Goal: Book appointment/travel/reservation

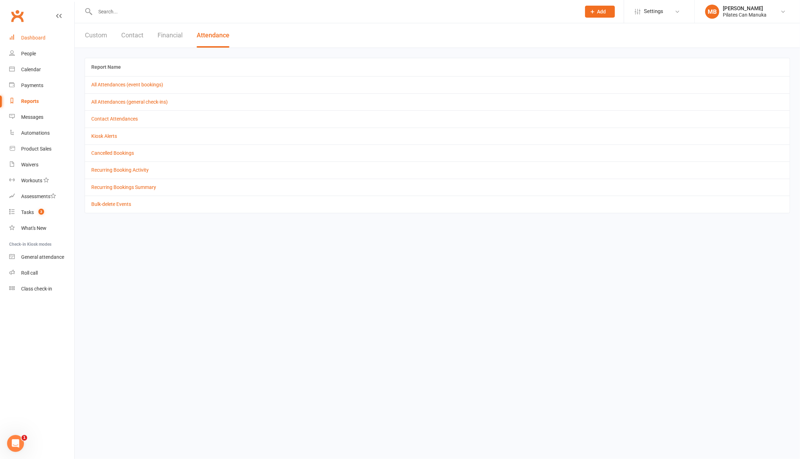
click at [31, 36] on div "Dashboard" at bounding box center [33, 38] width 24 height 6
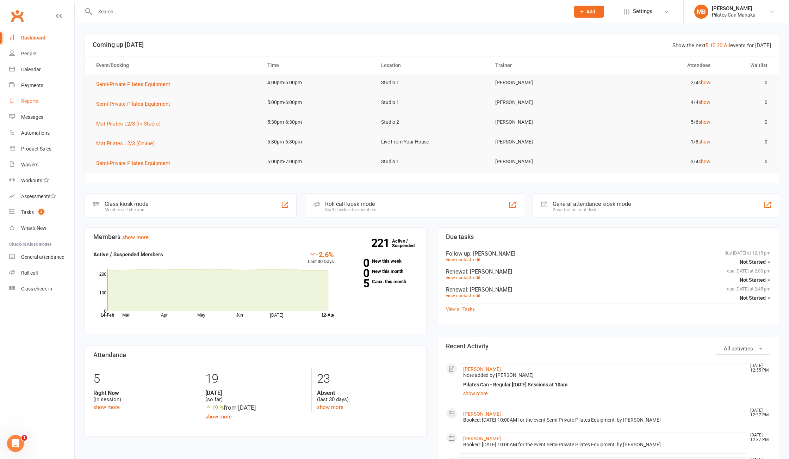
click at [35, 99] on div "Reports" at bounding box center [29, 101] width 17 height 6
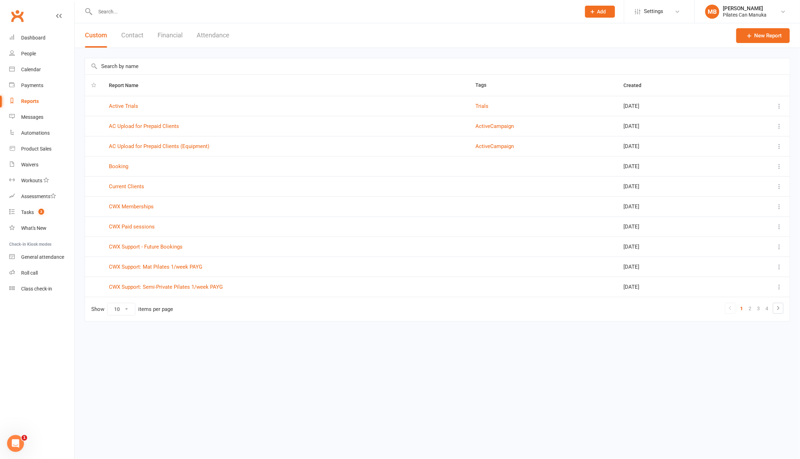
click at [205, 33] on button "Attendance" at bounding box center [213, 35] width 33 height 24
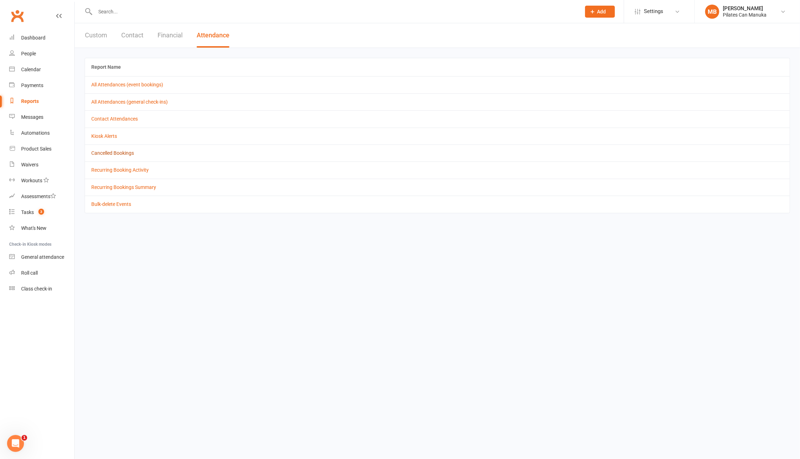
click at [116, 156] on link "Cancelled Bookings" at bounding box center [112, 153] width 43 height 6
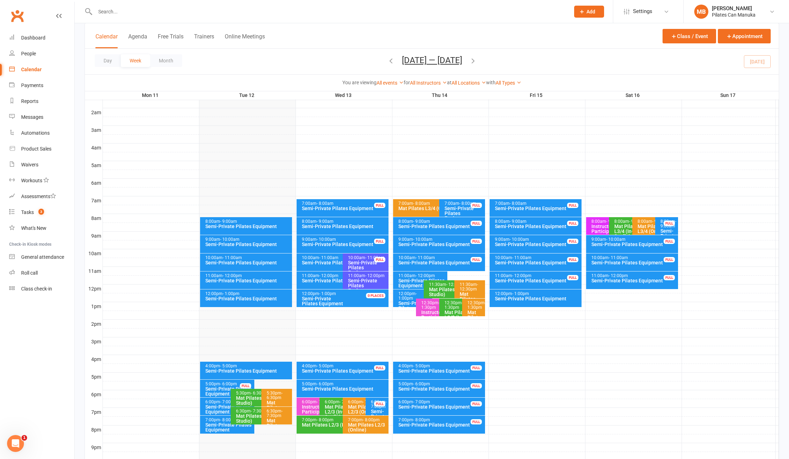
scroll to position [138, 0]
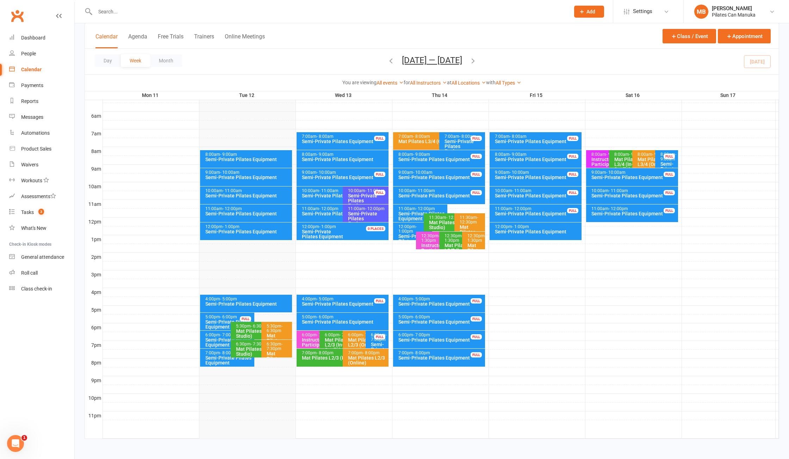
click at [477, 58] on icon "button" at bounding box center [473, 61] width 8 height 8
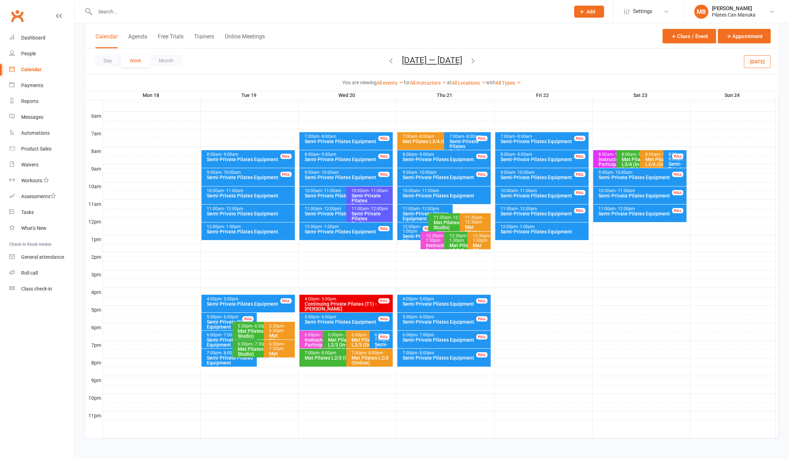
click at [426, 63] on button "[DATE] — [DATE]" at bounding box center [432, 60] width 60 height 10
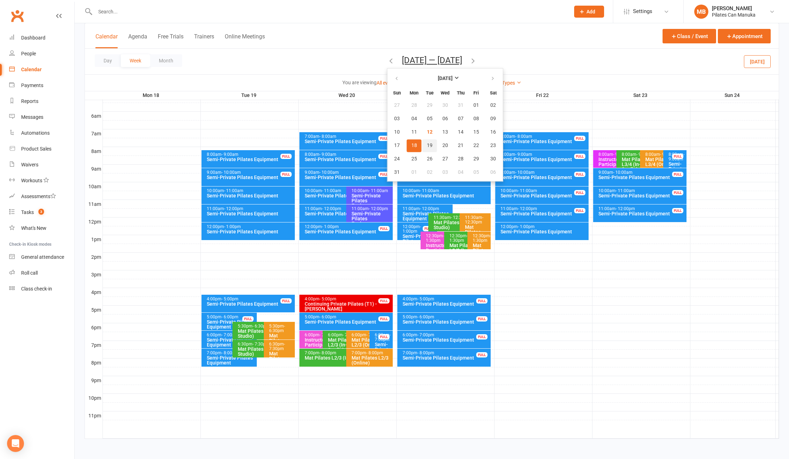
click at [427, 145] on span "19" at bounding box center [430, 146] width 6 height 6
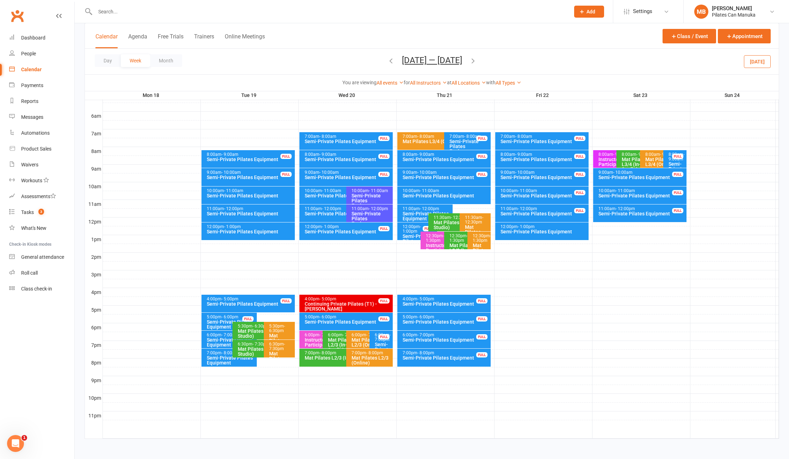
click at [473, 61] on icon "button" at bounding box center [473, 61] width 8 height 8
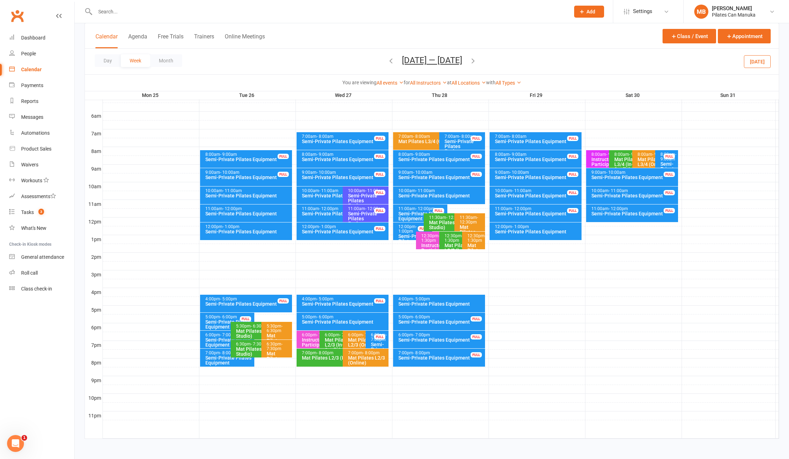
click at [474, 62] on icon "button" at bounding box center [473, 61] width 8 height 8
click at [395, 62] on icon "button" at bounding box center [391, 61] width 8 height 8
click at [395, 61] on span "[DATE] — [DATE] [DATE] Sun Mon Tue Wed Thu Fri Sat 27 28 29 30 31 01 02 03 04 0…" at bounding box center [432, 61] width 74 height 12
click at [387, 61] on icon "button" at bounding box center [391, 61] width 8 height 8
click at [249, 222] on div "12:00pm - 1:00pm Semi-Private Pilates Equipment" at bounding box center [246, 231] width 92 height 18
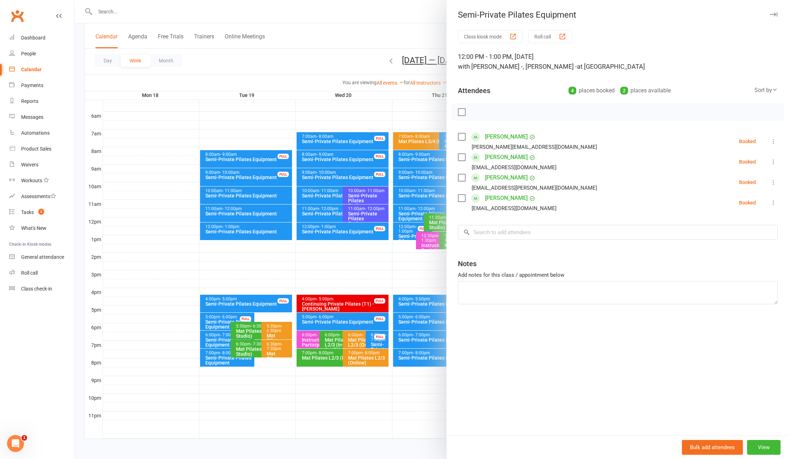
drag, startPoint x: 285, startPoint y: 46, endPoint x: 405, endPoint y: 69, distance: 122.2
click at [286, 46] on div at bounding box center [432, 229] width 714 height 459
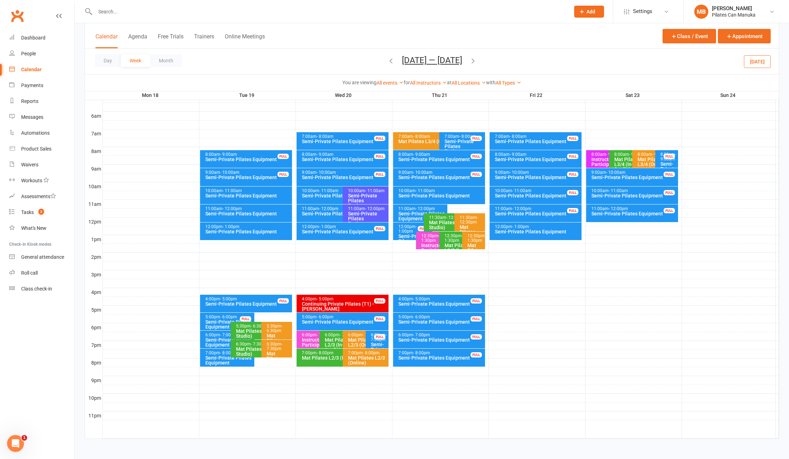
click at [477, 61] on icon "button" at bounding box center [473, 61] width 8 height 8
click at [247, 233] on div "Semi-Private Pilates Equipment" at bounding box center [248, 231] width 86 height 5
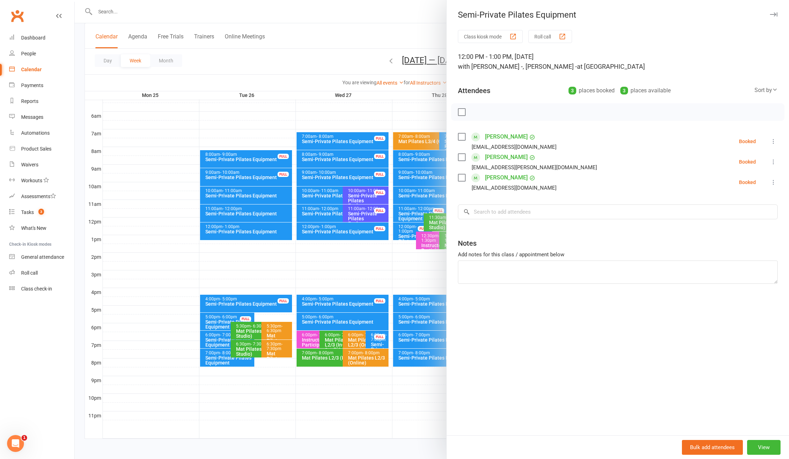
drag, startPoint x: 330, startPoint y: 66, endPoint x: 424, endPoint y: 70, distance: 94.1
click at [334, 64] on div at bounding box center [432, 229] width 714 height 459
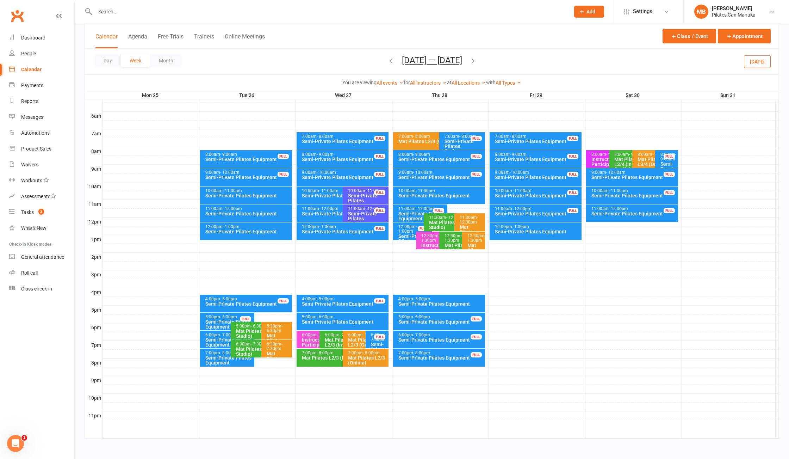
click at [474, 63] on icon "button" at bounding box center [473, 61] width 8 height 8
click at [249, 225] on div "12:00pm - 1:00pm" at bounding box center [248, 226] width 86 height 5
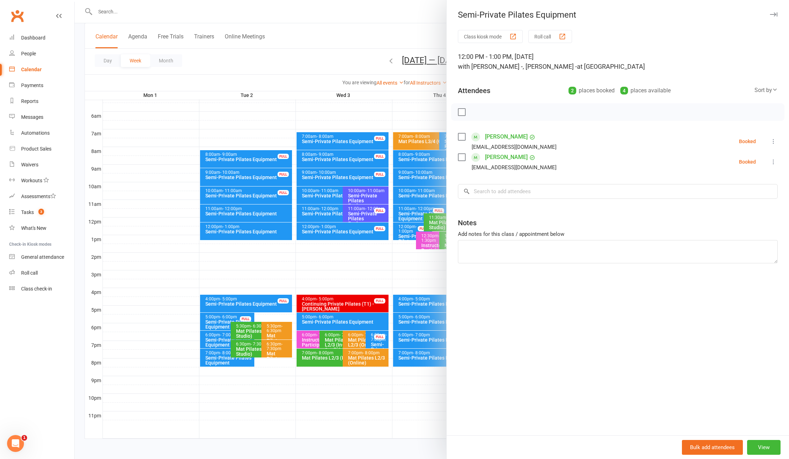
click at [328, 63] on div at bounding box center [432, 229] width 714 height 459
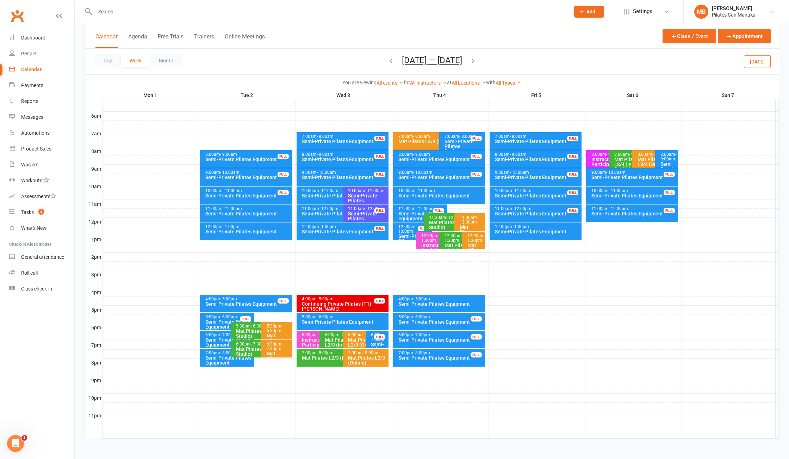
click at [476, 60] on div "Day Week Month [DATE] — [DATE] [DATE] Sun Mon Tue Wed Thu Fri Sat 27 28 29 30 3…" at bounding box center [432, 62] width 694 height 26
click at [471, 62] on icon "button" at bounding box center [473, 61] width 8 height 8
click at [262, 229] on div "Semi-Private Pilates Equipment" at bounding box center [248, 231] width 86 height 5
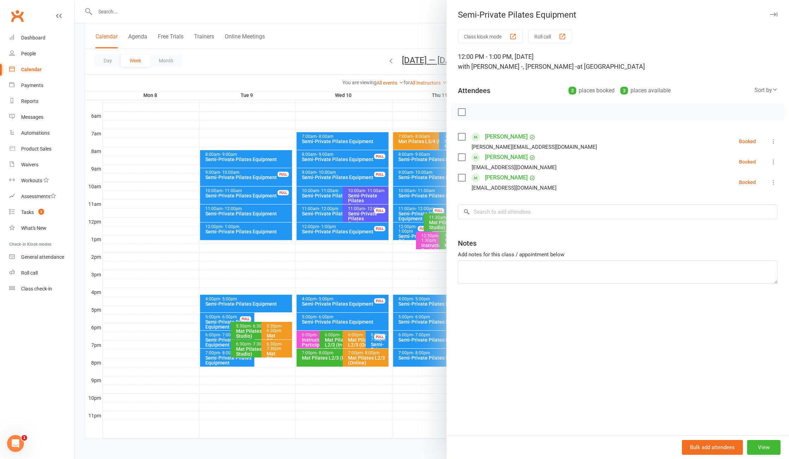
click at [334, 53] on div at bounding box center [432, 229] width 714 height 459
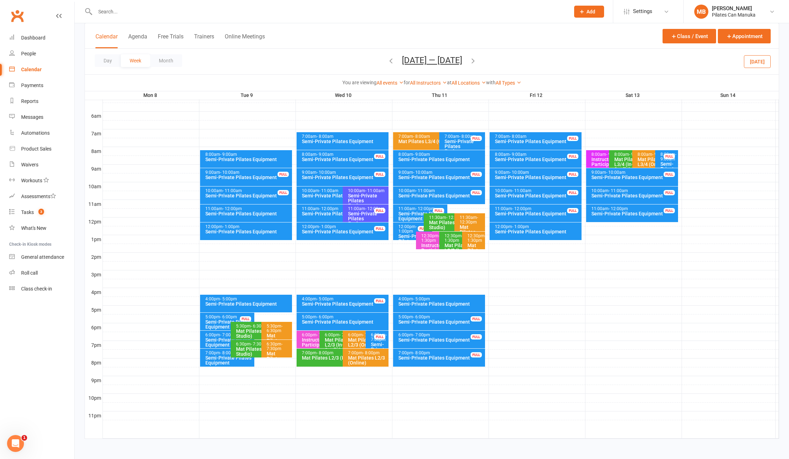
click at [474, 64] on icon "button" at bounding box center [473, 61] width 8 height 8
click at [245, 229] on div "Semi-Private Pilates Equipment" at bounding box center [248, 231] width 86 height 5
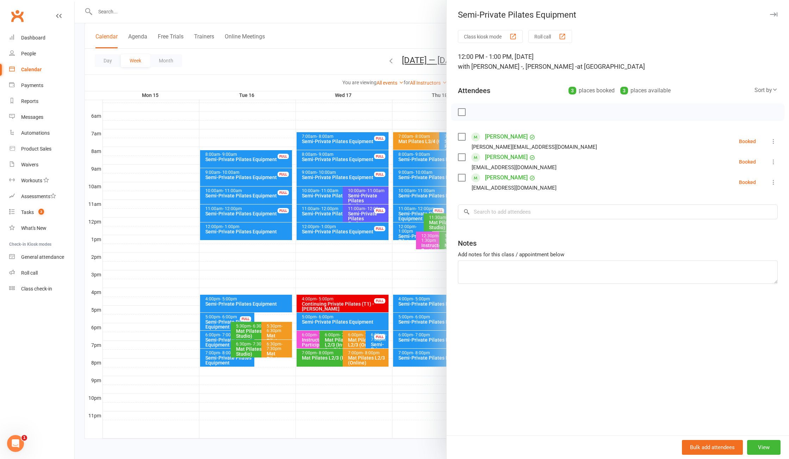
click at [315, 63] on div at bounding box center [432, 229] width 714 height 459
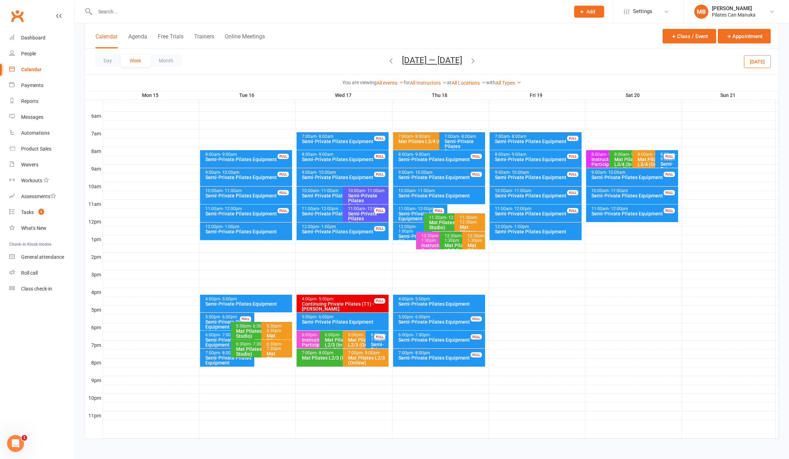
drag, startPoint x: 447, startPoint y: 59, endPoint x: 418, endPoint y: 78, distance: 34.7
click at [447, 59] on button "[DATE] — [DATE]" at bounding box center [432, 60] width 60 height 10
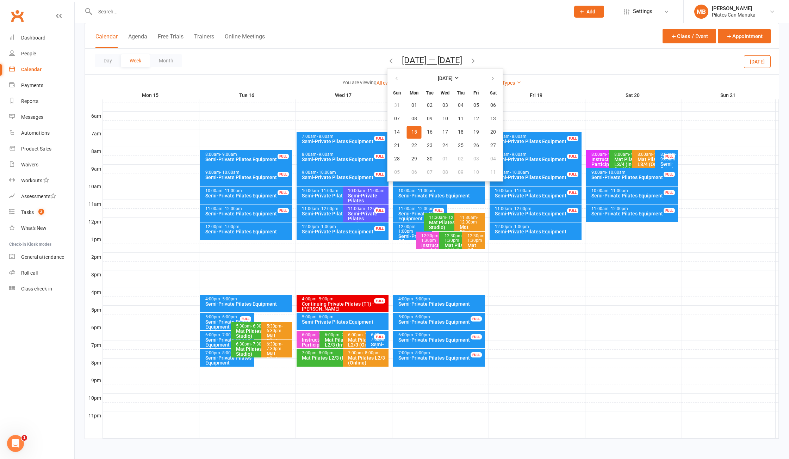
click at [394, 86] on th at bounding box center [397, 78] width 18 height 15
click at [396, 74] on button "button" at bounding box center [397, 78] width 15 height 13
drag, startPoint x: 429, startPoint y: 144, endPoint x: 474, endPoint y: 83, distance: 74.8
click at [429, 143] on button "19" at bounding box center [429, 145] width 15 height 13
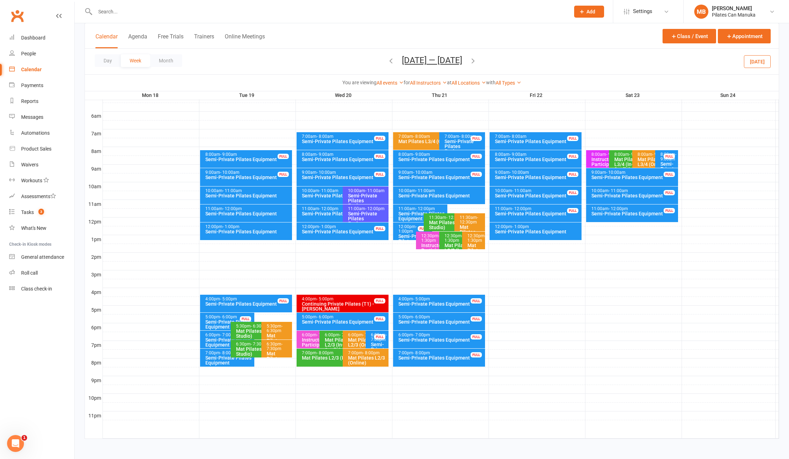
click at [472, 63] on icon "button" at bounding box center [473, 61] width 8 height 8
click at [387, 60] on icon "button" at bounding box center [391, 61] width 8 height 8
click at [474, 64] on icon "button" at bounding box center [473, 61] width 8 height 8
click at [477, 63] on icon "button" at bounding box center [473, 61] width 8 height 8
click at [477, 63] on div "Day Week Month [DATE] — [DATE] [DATE] Sun Mon Tue Wed Thu Fri Sat 27 28 29 30 3…" at bounding box center [432, 62] width 694 height 26
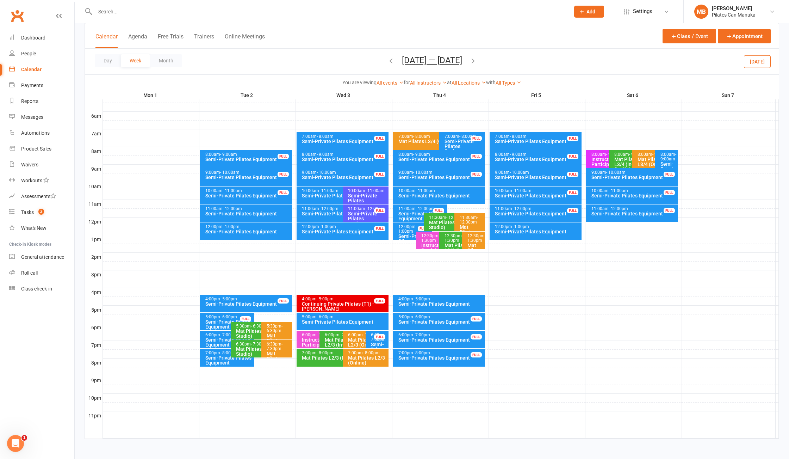
click at [471, 59] on icon "button" at bounding box center [473, 61] width 8 height 8
click at [420, 63] on button "[DATE] — [DATE]" at bounding box center [432, 60] width 60 height 10
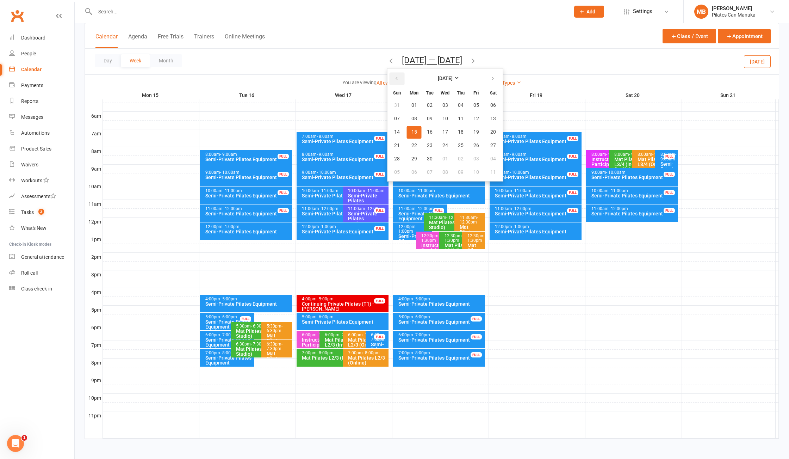
click at [393, 85] on button "button" at bounding box center [397, 78] width 15 height 13
click at [427, 129] on span "12" at bounding box center [430, 132] width 6 height 6
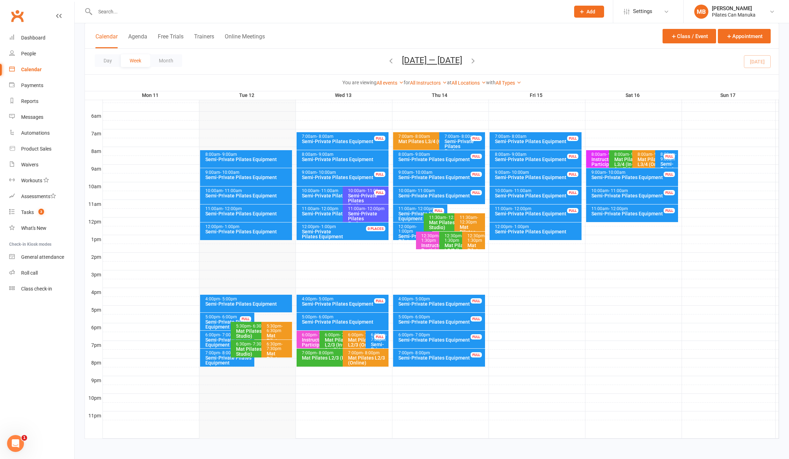
click at [477, 61] on icon "button" at bounding box center [473, 61] width 8 height 8
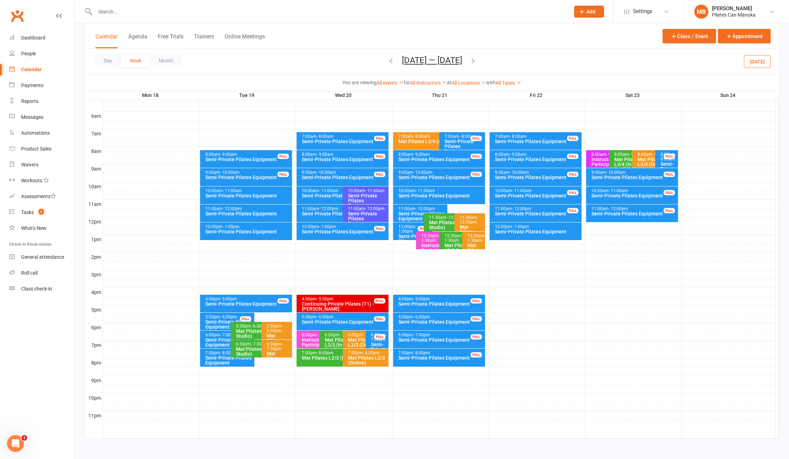
click at [477, 60] on icon "button" at bounding box center [473, 61] width 8 height 8
click at [478, 60] on div "Day Week Month [DATE] — [DATE] [DATE] Sun Mon Tue Wed Thu Fri Sat 27 28 29 30 3…" at bounding box center [432, 62] width 694 height 26
click at [474, 61] on icon "button" at bounding box center [473, 61] width 8 height 8
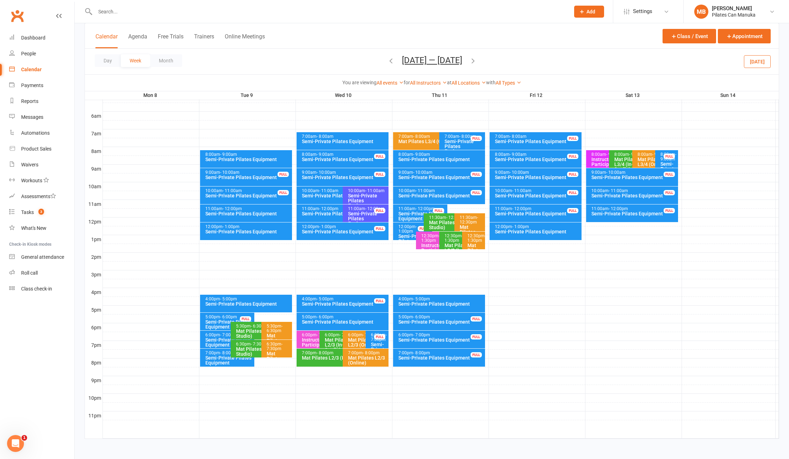
click at [472, 61] on icon "button" at bounding box center [473, 61] width 8 height 8
click at [473, 62] on icon "button" at bounding box center [473, 61] width 8 height 8
click at [474, 63] on icon "button" at bounding box center [473, 61] width 8 height 8
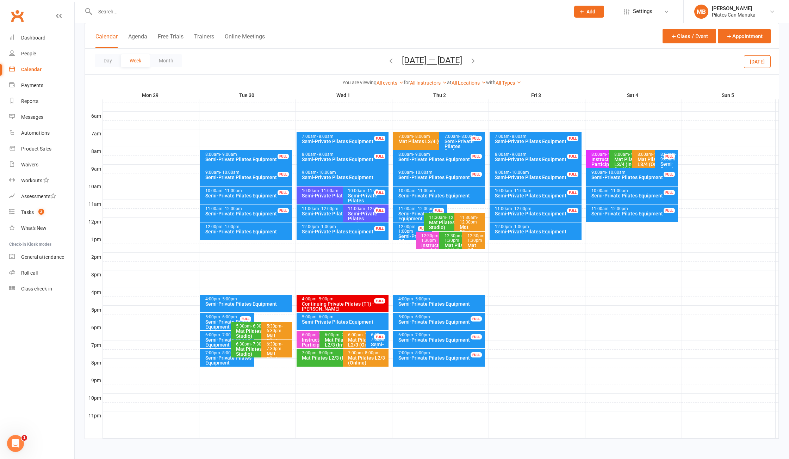
click at [440, 63] on button "[DATE] — [DATE]" at bounding box center [432, 60] width 60 height 10
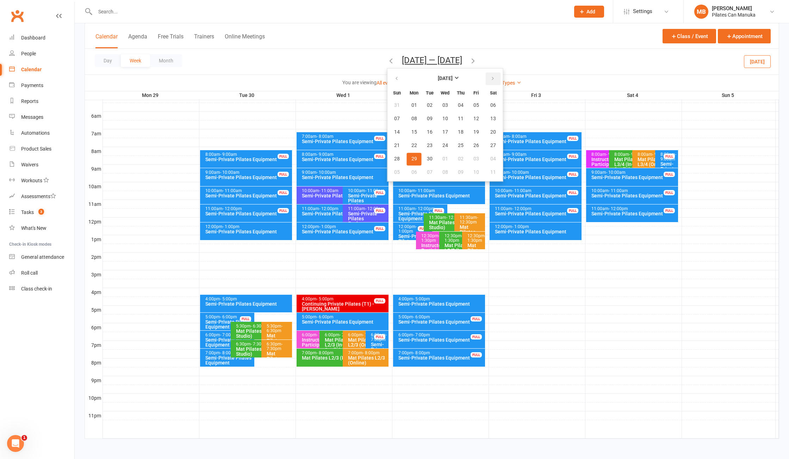
click at [486, 80] on button "button" at bounding box center [493, 78] width 15 height 13
click at [424, 114] on button "09" at bounding box center [429, 118] width 15 height 13
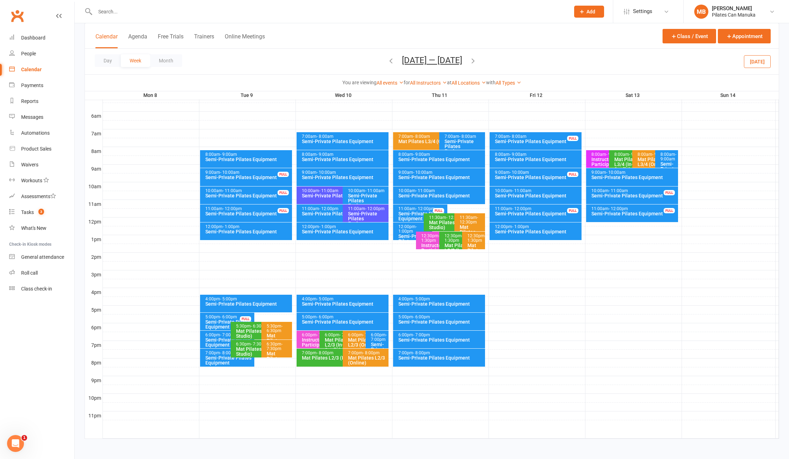
click at [474, 60] on icon "button" at bounding box center [473, 61] width 8 height 8
click at [474, 62] on icon "button" at bounding box center [473, 61] width 8 height 8
click at [477, 64] on icon "button" at bounding box center [473, 61] width 8 height 8
click at [462, 64] on button "[DATE] — [DATE]" at bounding box center [432, 60] width 60 height 10
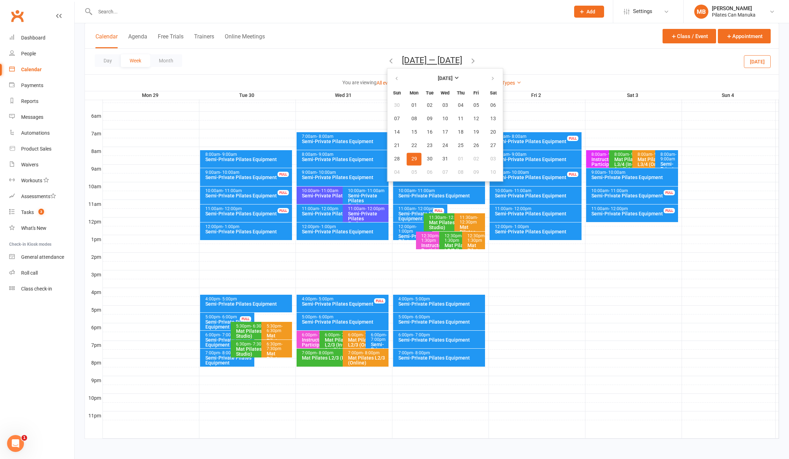
click at [528, 66] on div "Day Week Month [DATE] — [DATE] [DATE] Sun Mon Tue Wed Thu Fri Sat 30 01 02 03 0…" at bounding box center [432, 62] width 694 height 26
click at [427, 161] on span "30" at bounding box center [430, 159] width 6 height 6
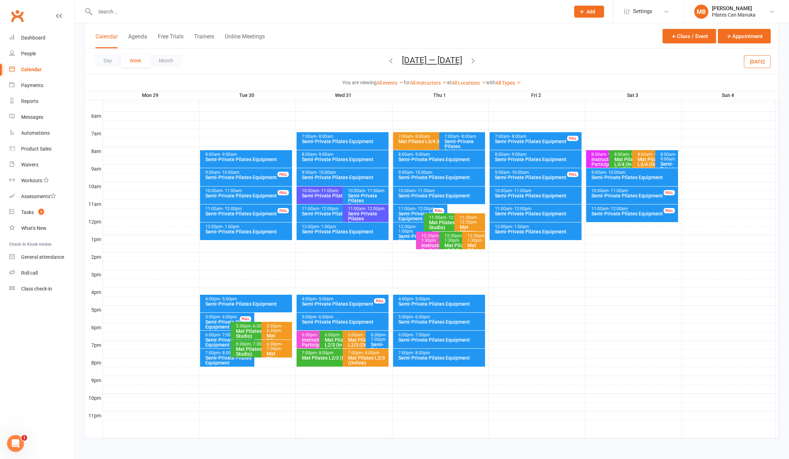
click at [477, 61] on icon "button" at bounding box center [473, 61] width 8 height 8
click at [412, 60] on button "[DATE] — [DATE]" at bounding box center [432, 60] width 60 height 10
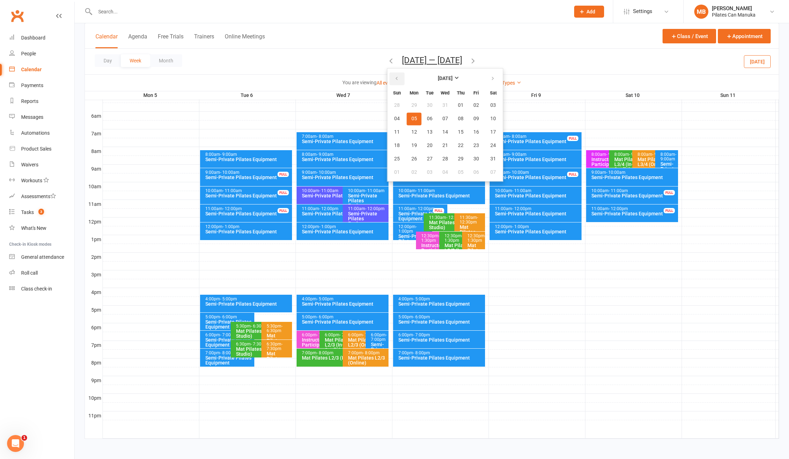
click at [396, 83] on button "button" at bounding box center [397, 78] width 15 height 13
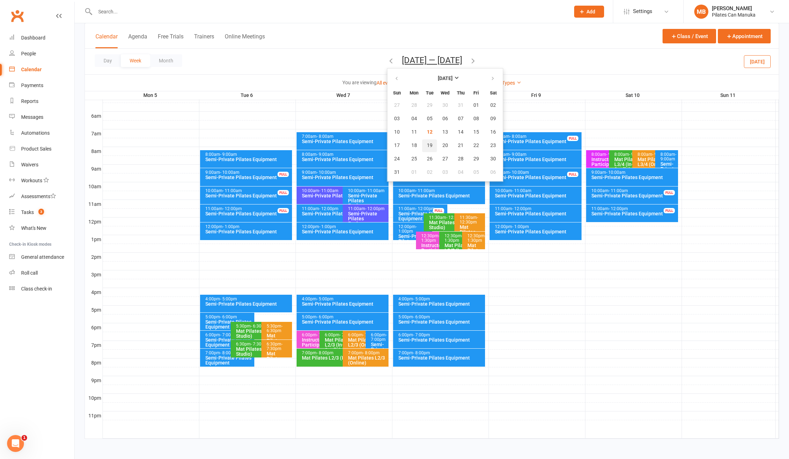
click at [429, 147] on span "19" at bounding box center [430, 146] width 6 height 6
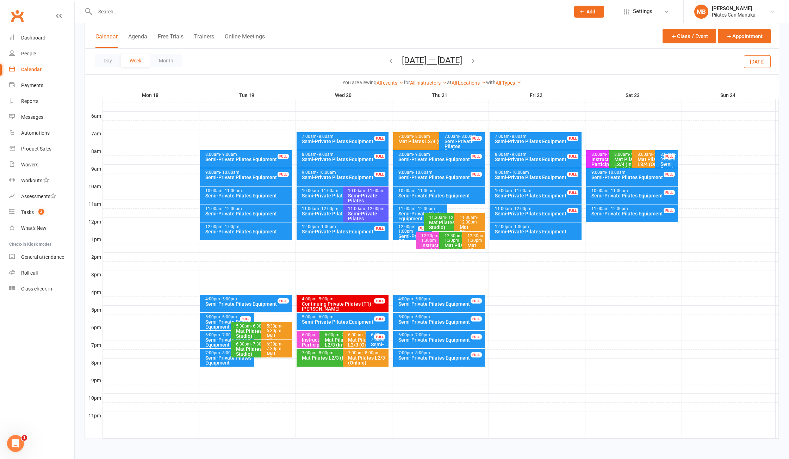
click at [423, 58] on button "[DATE] — [DATE]" at bounding box center [432, 60] width 60 height 10
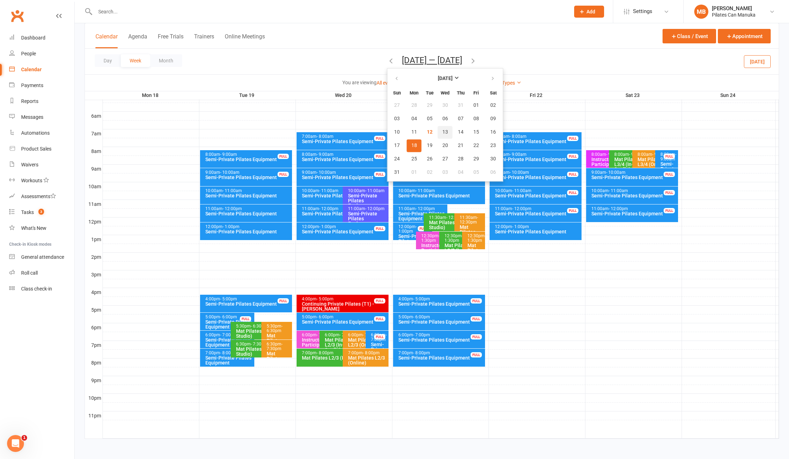
click at [442, 133] on span "13" at bounding box center [445, 132] width 6 height 6
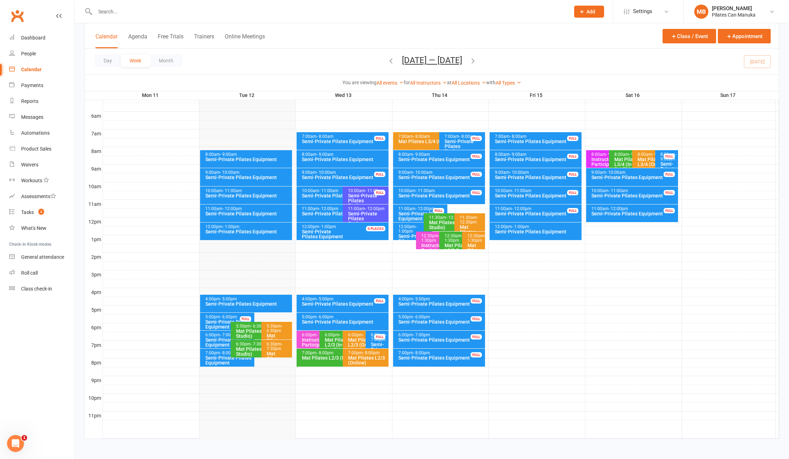
click at [316, 188] on div "10:00am - 11:00am" at bounding box center [341, 190] width 79 height 5
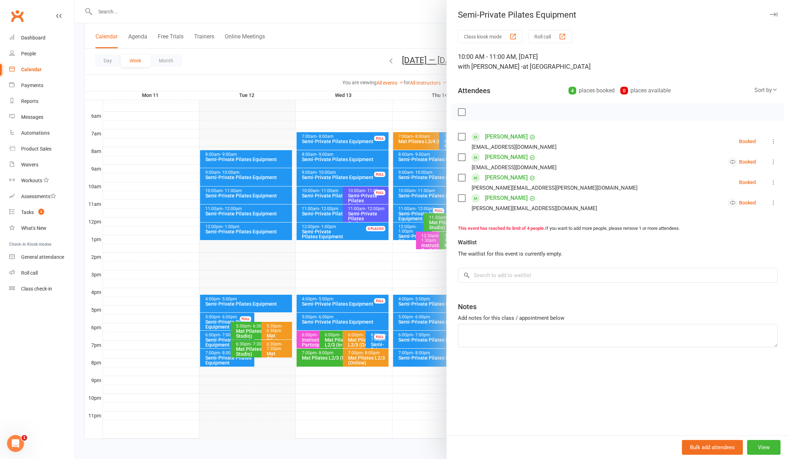
click at [316, 188] on div at bounding box center [432, 229] width 714 height 459
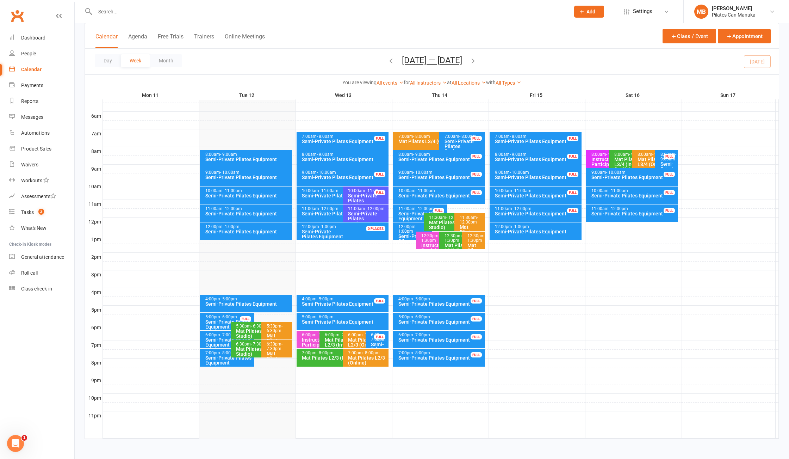
click at [477, 61] on icon "button" at bounding box center [473, 61] width 8 height 8
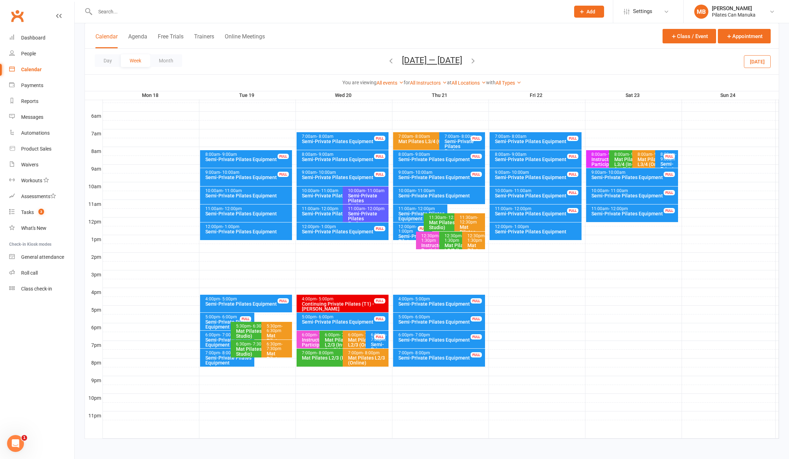
click at [477, 61] on icon "button" at bounding box center [473, 61] width 8 height 8
click at [392, 61] on icon "button" at bounding box center [391, 61] width 8 height 8
click at [326, 189] on span "- 11:00am" at bounding box center [328, 190] width 19 height 5
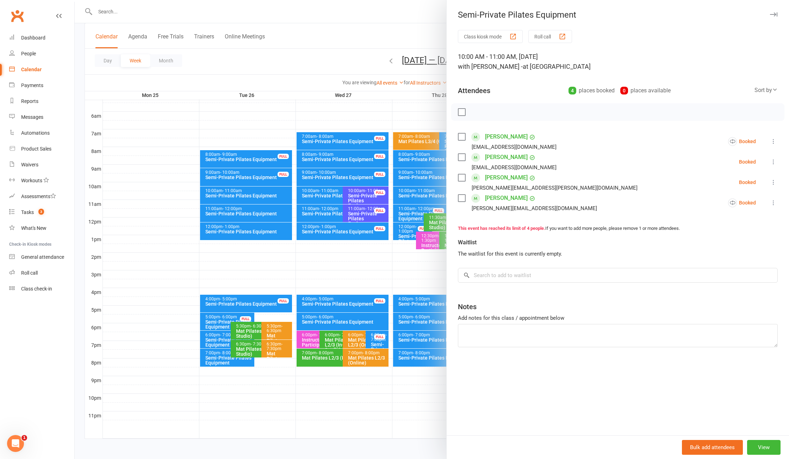
click at [367, 57] on div at bounding box center [432, 229] width 714 height 459
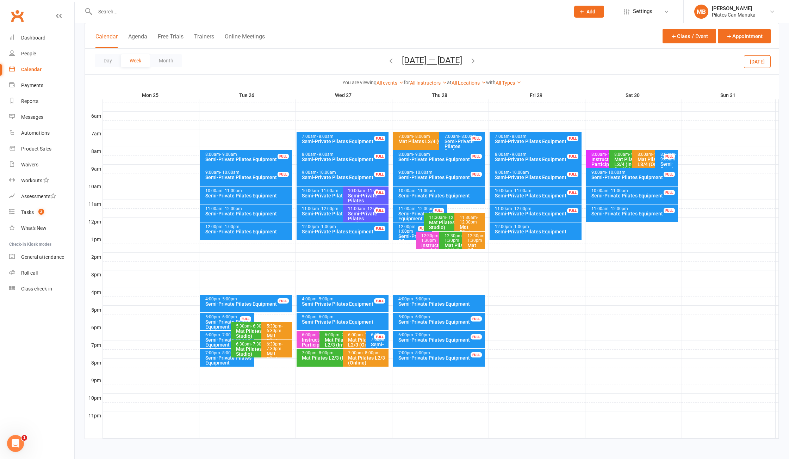
click at [389, 60] on icon "button" at bounding box center [391, 61] width 8 height 8
click at [317, 188] on div "10:00am - 11:00am" at bounding box center [341, 190] width 79 height 5
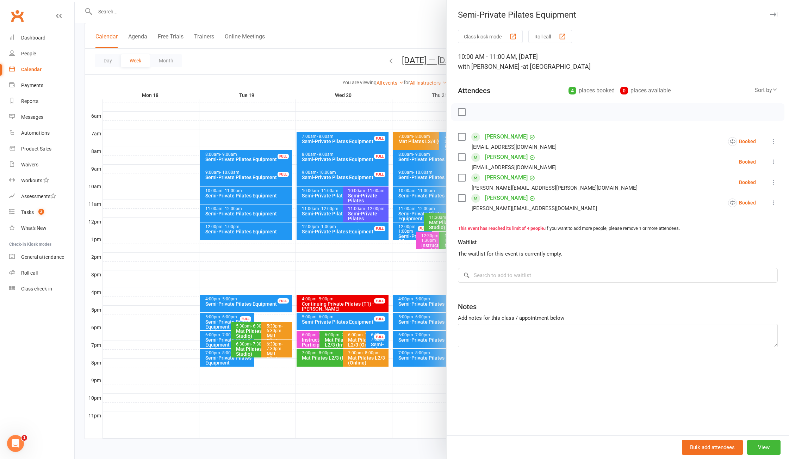
drag, startPoint x: 361, startPoint y: 44, endPoint x: 417, endPoint y: 52, distance: 56.9
click at [363, 43] on div at bounding box center [432, 229] width 714 height 459
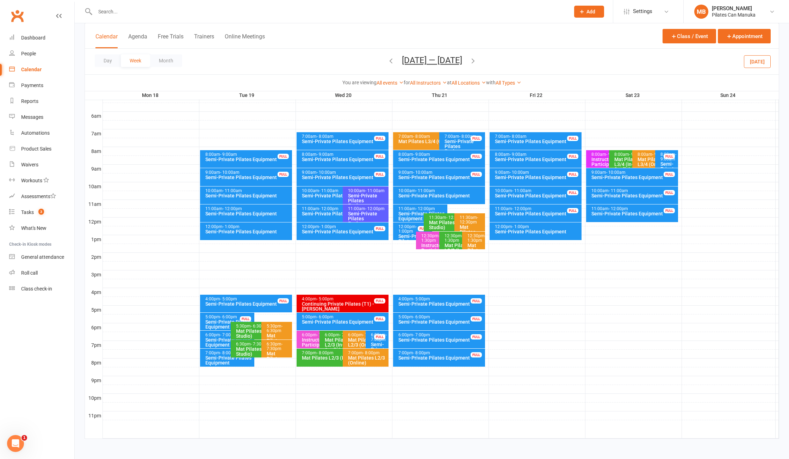
click at [474, 64] on icon "button" at bounding box center [473, 61] width 8 height 8
click at [477, 61] on icon "button" at bounding box center [473, 61] width 8 height 8
click at [366, 193] on div "Semi-Private Pilates Equipment" at bounding box center [368, 200] width 40 height 15
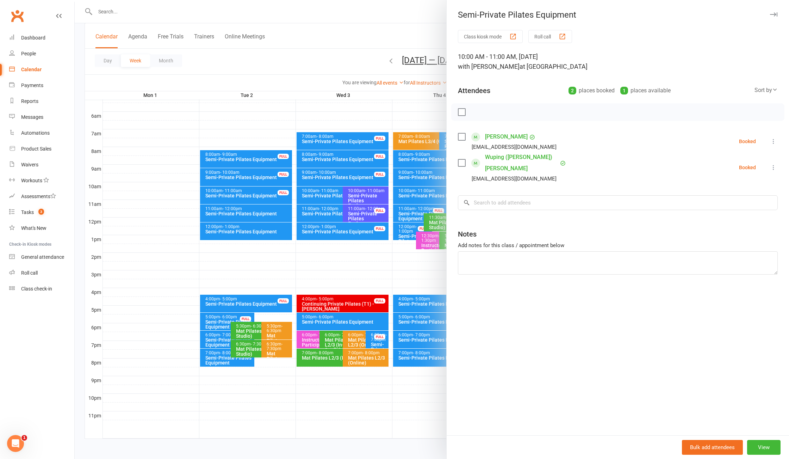
click at [348, 49] on div at bounding box center [432, 229] width 714 height 459
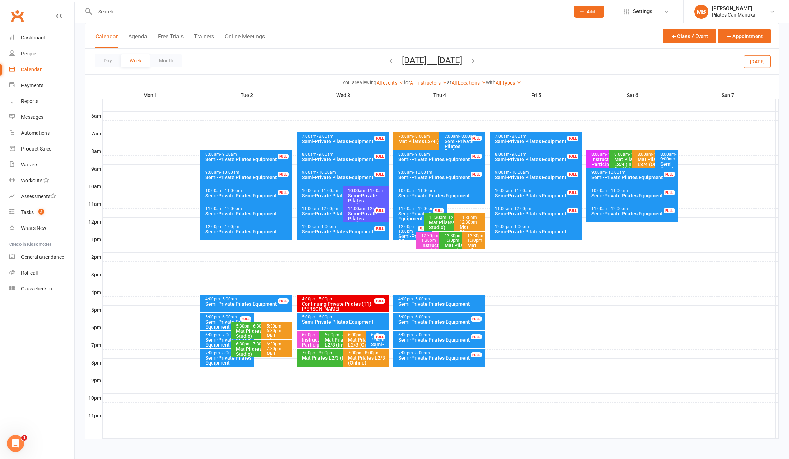
click at [470, 64] on icon "button" at bounding box center [473, 61] width 8 height 8
click at [438, 63] on button "[DATE] — [DATE]" at bounding box center [432, 60] width 60 height 10
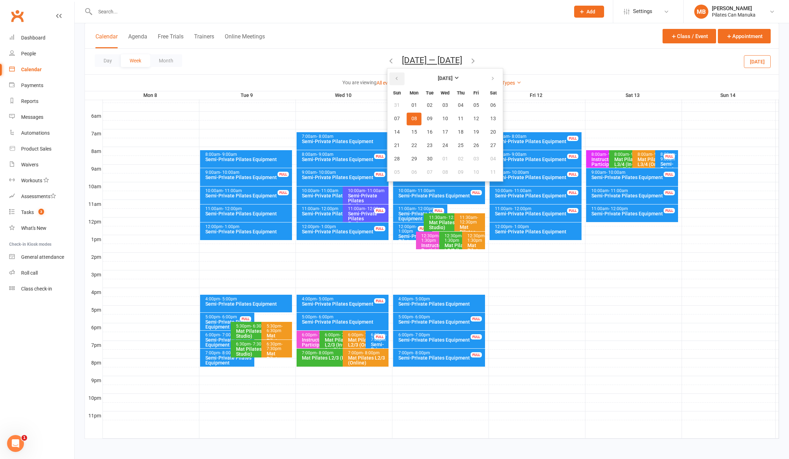
click at [397, 77] on icon "button" at bounding box center [396, 79] width 5 height 6
drag, startPoint x: 458, startPoint y: 133, endPoint x: 473, endPoint y: 66, distance: 69.3
click at [458, 130] on span "14" at bounding box center [461, 132] width 6 height 6
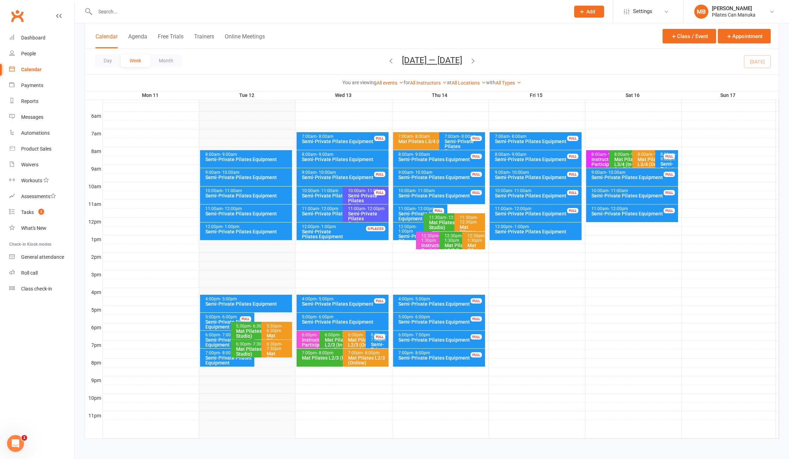
click at [472, 63] on icon "button" at bounding box center [473, 61] width 8 height 8
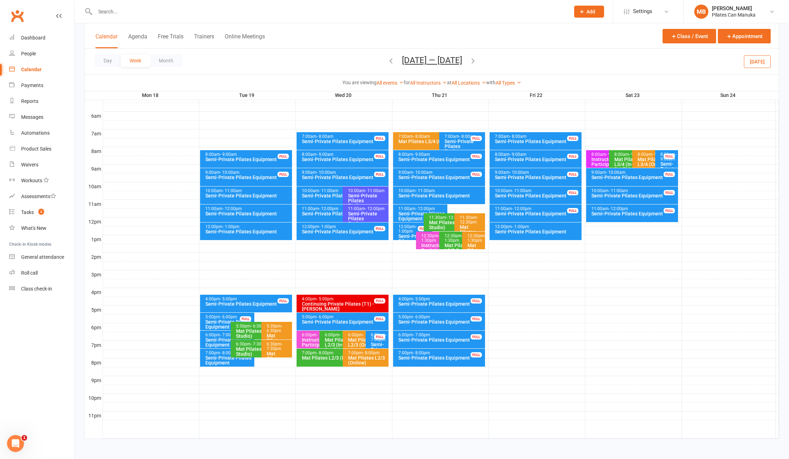
click at [477, 58] on icon "button" at bounding box center [473, 61] width 8 height 8
click at [437, 65] on button "[DATE] — [DATE]" at bounding box center [432, 60] width 60 height 10
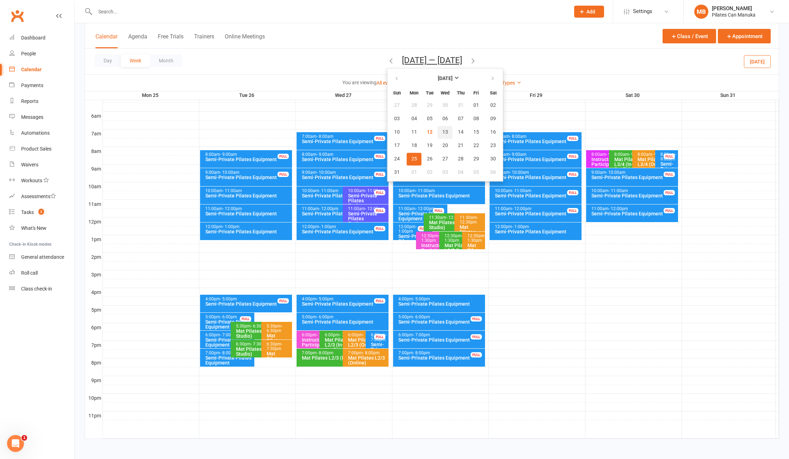
drag, startPoint x: 440, startPoint y: 132, endPoint x: 456, endPoint y: 103, distance: 33.8
click at [442, 131] on span "13" at bounding box center [445, 132] width 6 height 6
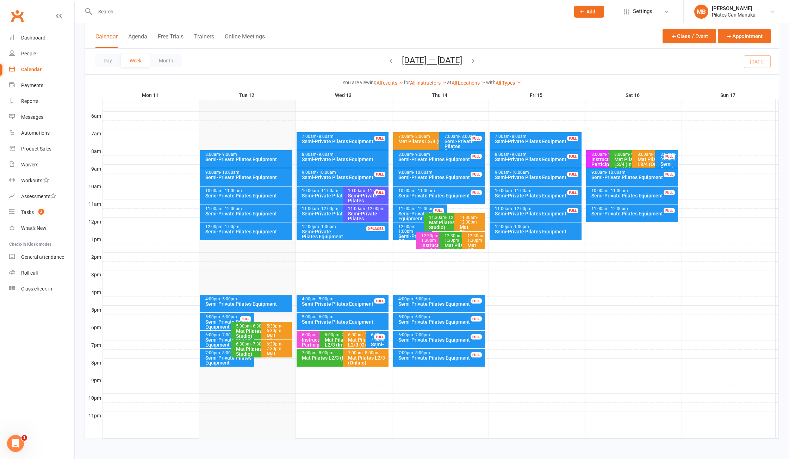
click at [474, 62] on icon "button" at bounding box center [473, 61] width 8 height 8
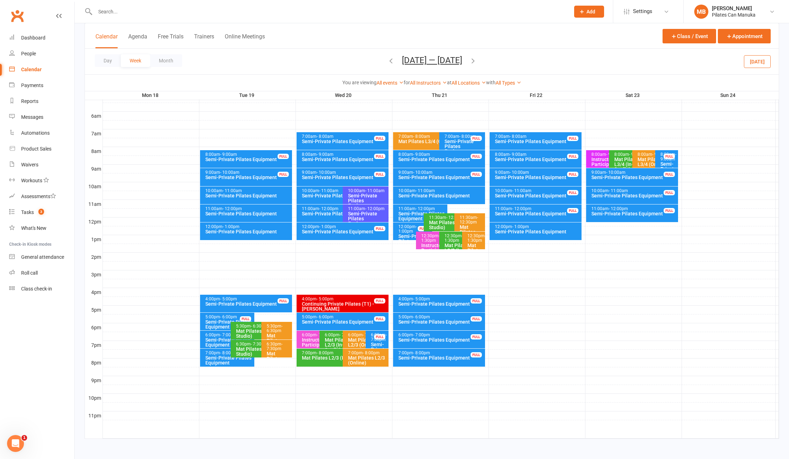
click at [475, 62] on icon "button" at bounding box center [473, 61] width 8 height 8
click at [474, 60] on icon "button" at bounding box center [473, 61] width 8 height 8
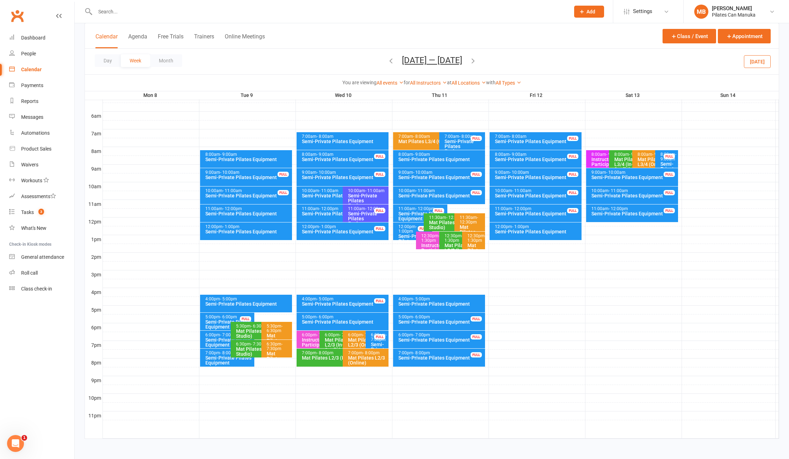
click at [442, 65] on button "[DATE] — [DATE]" at bounding box center [432, 60] width 60 height 10
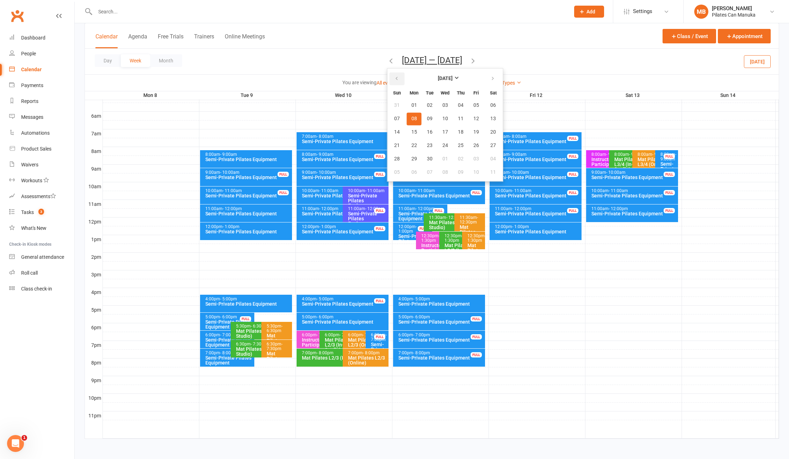
click at [397, 85] on button "button" at bounding box center [397, 78] width 15 height 13
click at [453, 132] on button "14" at bounding box center [460, 132] width 15 height 13
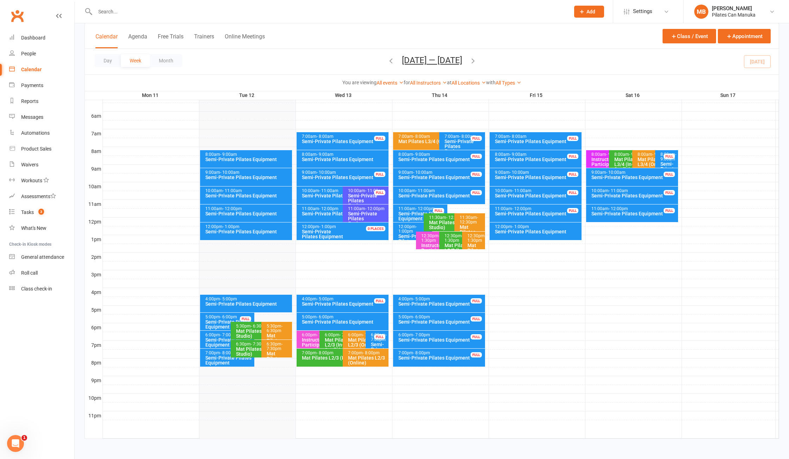
click at [477, 61] on icon "button" at bounding box center [473, 61] width 8 height 8
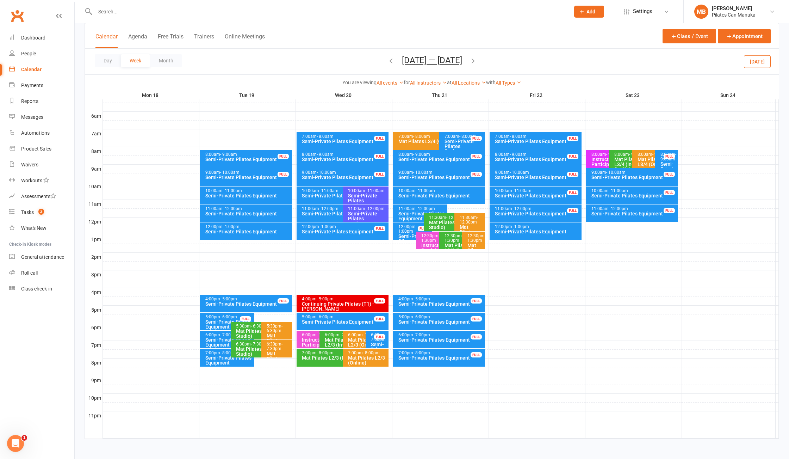
click at [477, 61] on icon "button" at bounding box center [473, 61] width 8 height 8
click at [478, 61] on div "Day Week Month [DATE] — [DATE] [DATE] Sun Mon Tue Wed Thu Fri Sat 27 28 29 30 3…" at bounding box center [432, 62] width 694 height 26
click at [472, 60] on icon "button" at bounding box center [473, 61] width 8 height 8
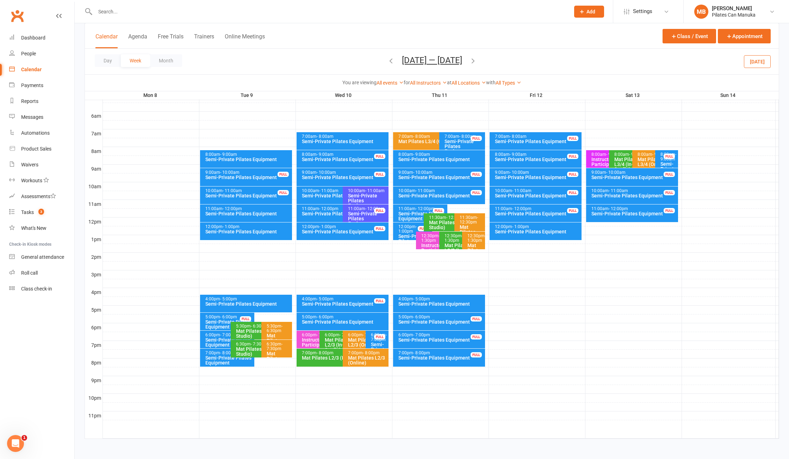
click at [473, 60] on icon "button" at bounding box center [473, 61] width 8 height 8
click at [477, 62] on icon "button" at bounding box center [473, 61] width 8 height 8
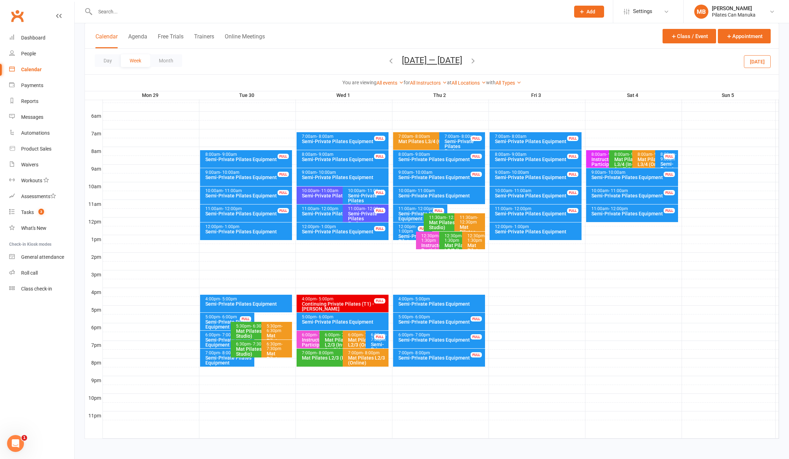
click at [469, 62] on span "[DATE] — [DATE] [DATE] Sun Mon Tue Wed Thu Fri Sat 27 28 29 30 31 01 02 03 04 0…" at bounding box center [432, 61] width 74 height 12
click at [477, 60] on icon "button" at bounding box center [473, 61] width 8 height 8
click at [449, 60] on button "[DATE] — [DATE]" at bounding box center [432, 60] width 60 height 10
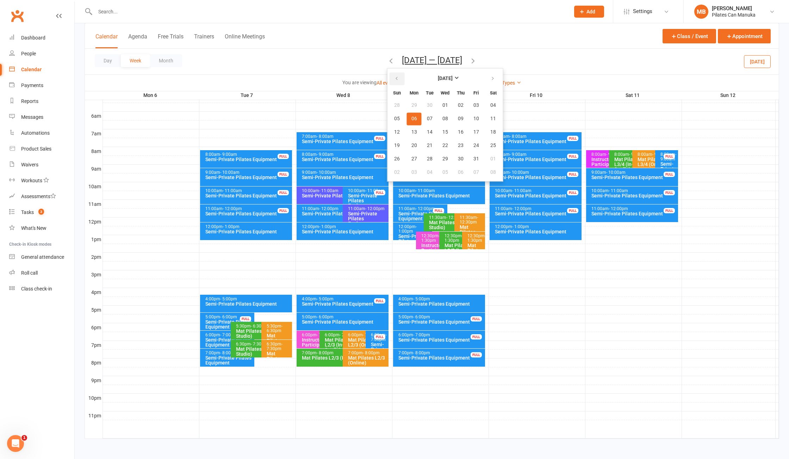
click at [399, 78] on button "button" at bounding box center [397, 78] width 15 height 13
click at [490, 81] on icon "button" at bounding box center [492, 79] width 5 height 6
click at [473, 131] on span "15" at bounding box center [476, 132] width 6 height 6
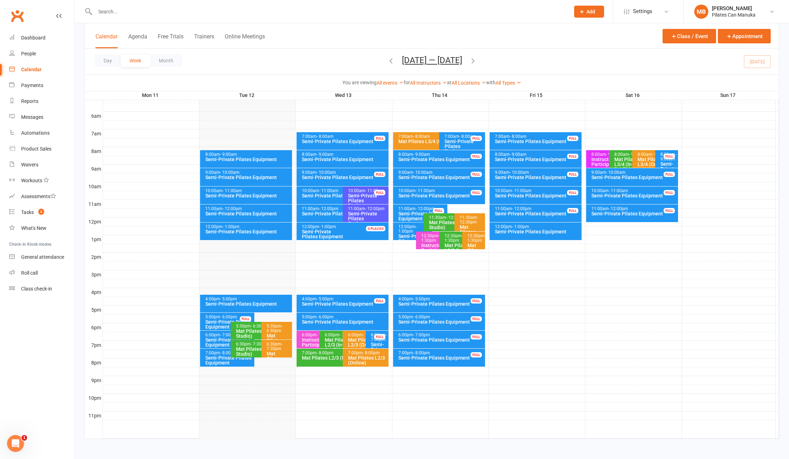
click at [477, 64] on icon "button" at bounding box center [473, 61] width 8 height 8
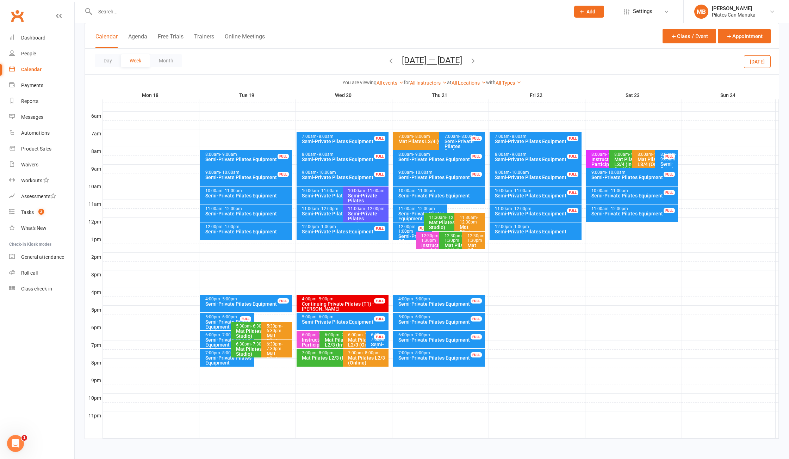
click at [477, 64] on icon "button" at bounding box center [473, 61] width 8 height 8
click at [477, 63] on icon "button" at bounding box center [473, 61] width 8 height 8
click at [477, 63] on div "Day Week Month [DATE] — [DATE] [DATE] Sun Mon Tue Wed Thu Fri Sat 27 28 29 30 3…" at bounding box center [432, 62] width 694 height 26
click at [473, 60] on icon "button" at bounding box center [473, 61] width 8 height 8
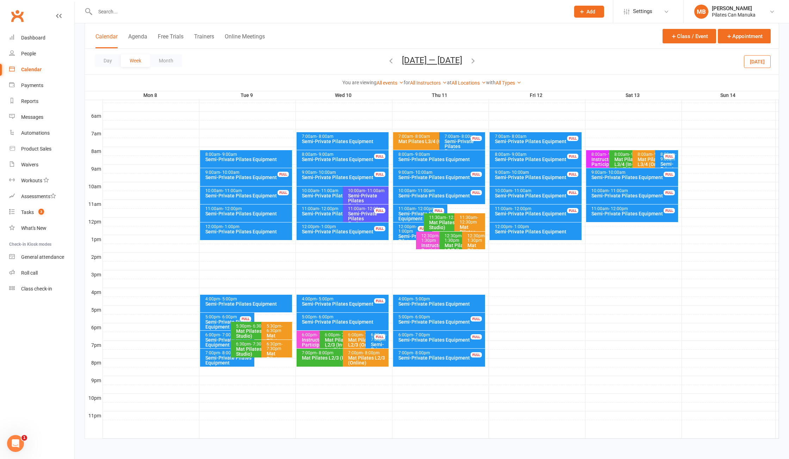
click at [473, 62] on icon "button" at bounding box center [473, 61] width 8 height 8
click at [477, 64] on icon "button" at bounding box center [473, 61] width 8 height 8
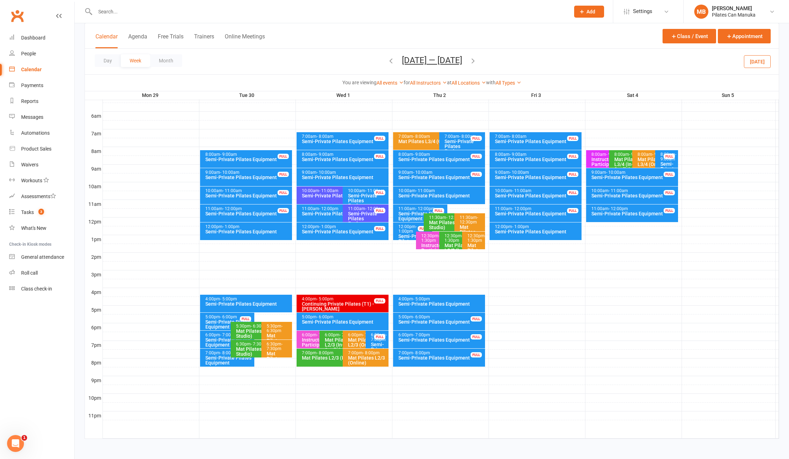
click at [477, 60] on icon "button" at bounding box center [473, 61] width 8 height 8
click at [456, 62] on button "[DATE] — [DATE]" at bounding box center [432, 60] width 60 height 10
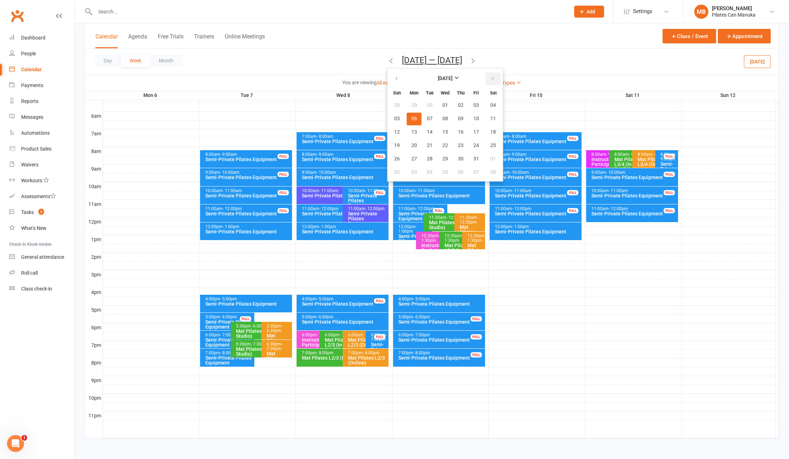
click at [491, 77] on icon "button" at bounding box center [492, 79] width 5 height 6
drag, startPoint x: 476, startPoint y: 104, endPoint x: 480, endPoint y: 68, distance: 36.1
click at [476, 101] on button "05" at bounding box center [476, 105] width 15 height 13
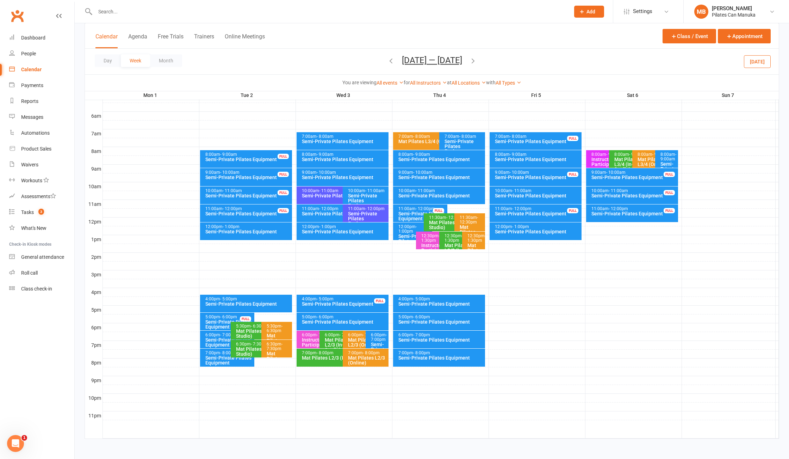
click at [469, 61] on icon "button" at bounding box center [473, 61] width 8 height 8
click at [473, 63] on icon "button" at bounding box center [473, 61] width 8 height 8
click at [474, 63] on icon "button" at bounding box center [473, 61] width 8 height 8
click at [475, 63] on icon "button" at bounding box center [473, 61] width 8 height 8
click at [440, 69] on div "Day Week Month [DATE] — [DATE] [DATE] Sun Mon Tue Wed Thu Fri Sat 30 01 02 03 0…" at bounding box center [432, 62] width 694 height 26
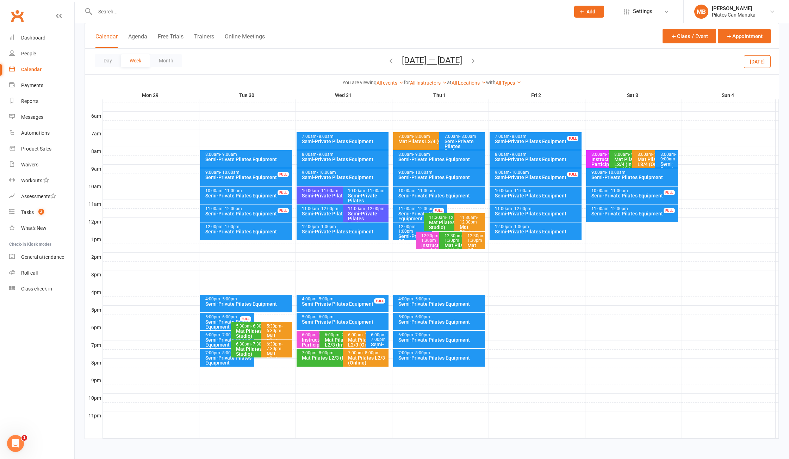
click at [453, 52] on div "Day Week Month [DATE] — [DATE] [DATE] Sun Mon Tue Wed Thu Fri Sat 30 01 02 03 0…" at bounding box center [432, 62] width 694 height 26
click at [443, 60] on button "[DATE] — [DATE]" at bounding box center [432, 60] width 60 height 10
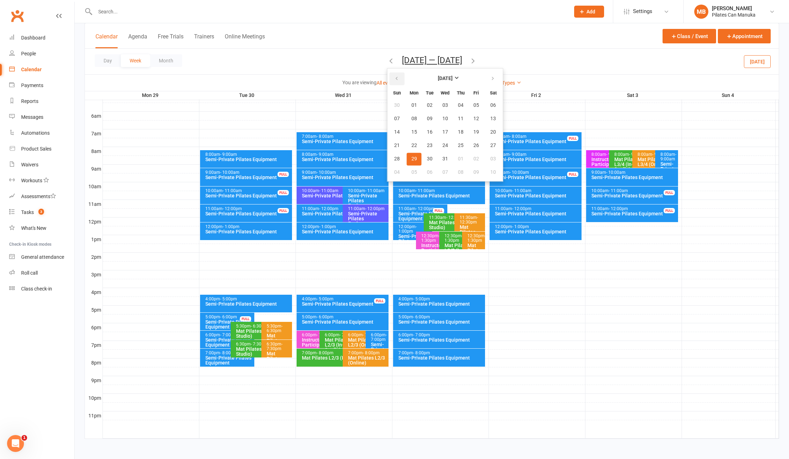
click at [390, 81] on button "button" at bounding box center [397, 78] width 15 height 13
click at [469, 128] on button "15" at bounding box center [476, 132] width 15 height 13
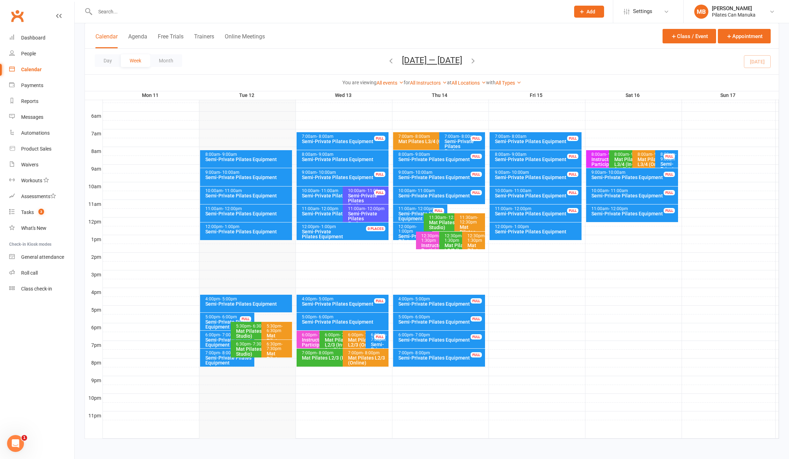
click at [476, 63] on icon "button" at bounding box center [473, 61] width 8 height 8
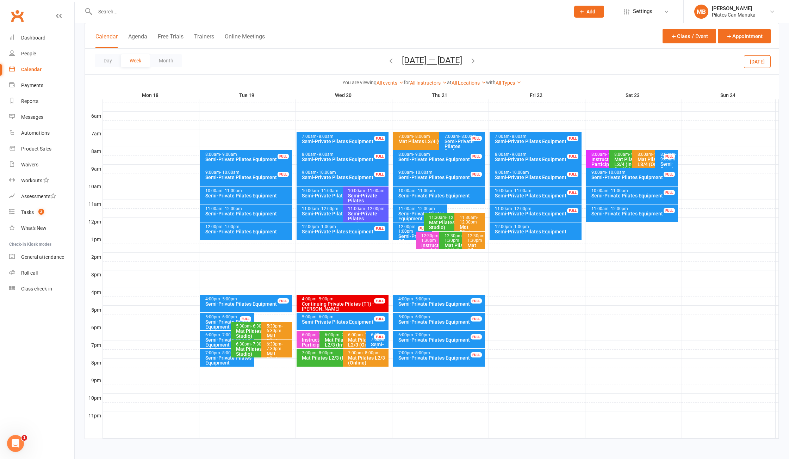
click at [476, 63] on icon "button" at bounding box center [473, 61] width 8 height 8
click at [472, 63] on icon "button" at bounding box center [473, 61] width 8 height 8
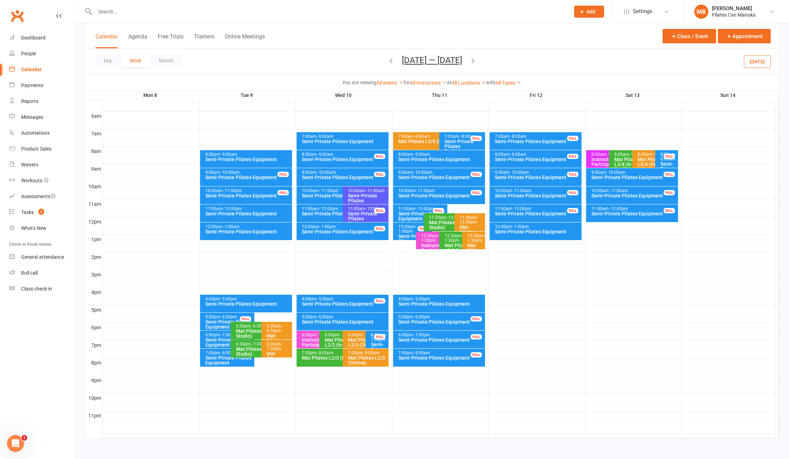
click at [475, 63] on icon "button" at bounding box center [473, 61] width 8 height 8
click at [474, 62] on icon "button" at bounding box center [473, 61] width 8 height 8
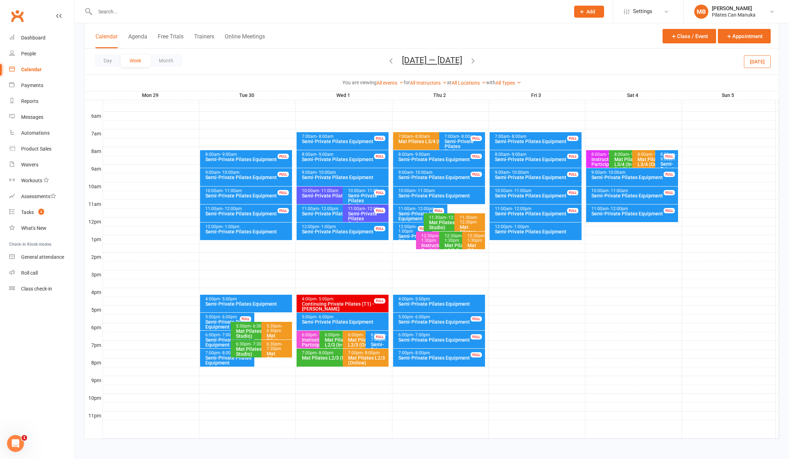
click at [477, 63] on icon "button" at bounding box center [473, 61] width 8 height 8
click at [440, 60] on button "[DATE] — [DATE]" at bounding box center [432, 60] width 60 height 10
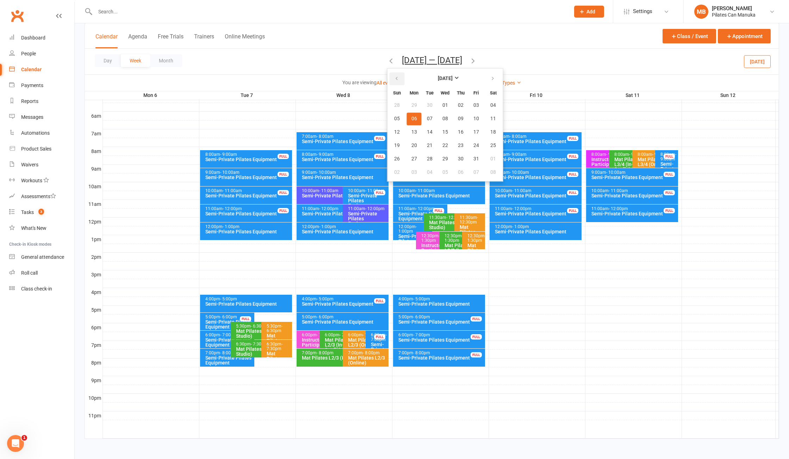
click at [399, 82] on button "button" at bounding box center [397, 78] width 15 height 13
drag, startPoint x: 492, startPoint y: 131, endPoint x: 477, endPoint y: 83, distance: 50.7
click at [490, 129] on span "16" at bounding box center [493, 132] width 6 height 6
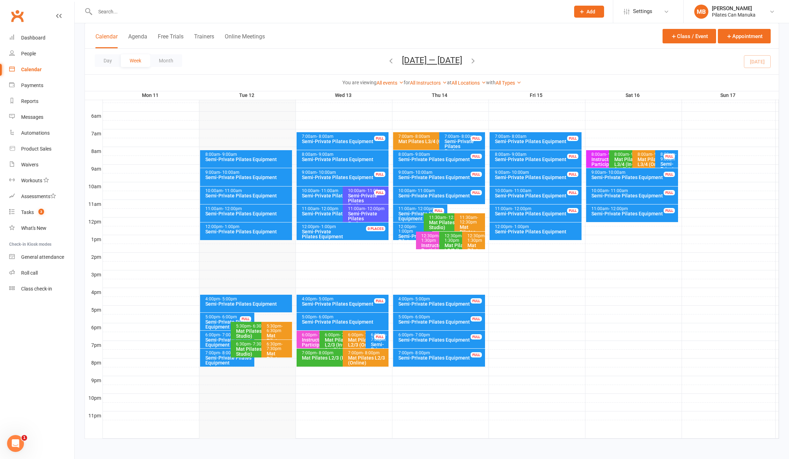
click at [474, 64] on icon "button" at bounding box center [473, 61] width 8 height 8
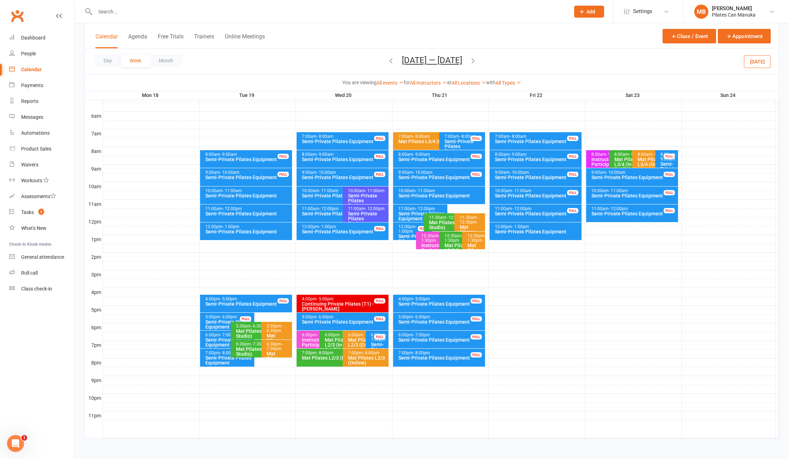
click at [474, 64] on icon "button" at bounding box center [473, 61] width 8 height 8
click at [474, 60] on icon "button" at bounding box center [473, 61] width 8 height 8
click at [473, 60] on icon "button" at bounding box center [473, 61] width 8 height 8
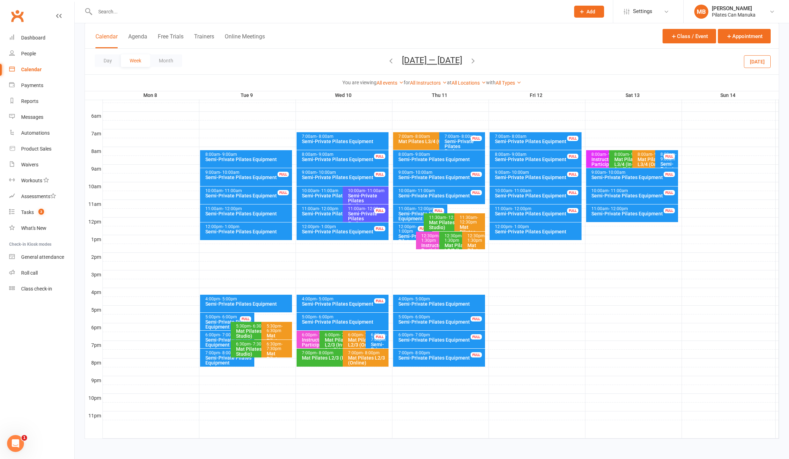
click at [473, 60] on icon "button" at bounding box center [473, 61] width 8 height 8
click at [474, 61] on icon "button" at bounding box center [473, 61] width 8 height 8
click at [477, 63] on icon "button" at bounding box center [473, 61] width 8 height 8
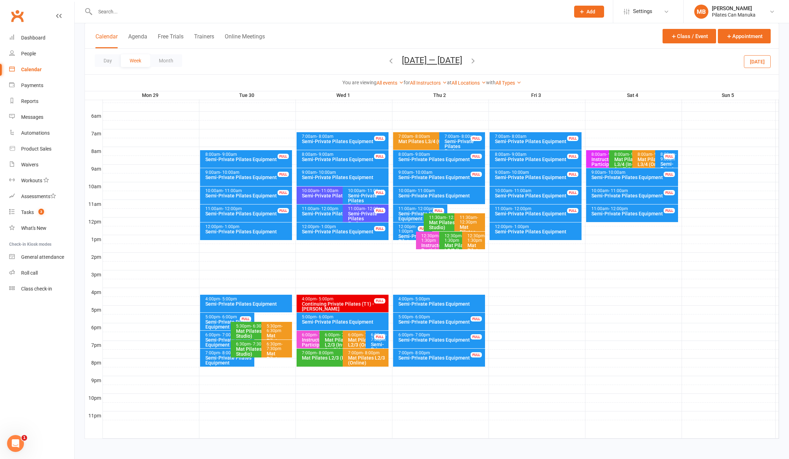
click at [469, 64] on span "[DATE] — [DATE] [DATE] Sun Mon Tue Wed Thu Fri Sat 27 28 29 30 31 01 02 03 04 0…" at bounding box center [432, 61] width 74 height 12
click at [477, 61] on icon "button" at bounding box center [473, 61] width 8 height 8
click at [472, 60] on icon "button" at bounding box center [473, 61] width 8 height 8
click at [474, 61] on icon "button" at bounding box center [473, 61] width 8 height 8
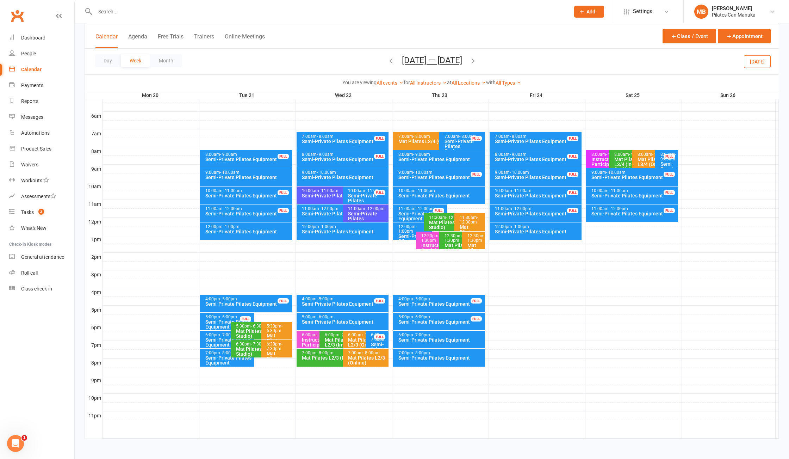
click at [474, 61] on icon "button" at bounding box center [473, 61] width 8 height 8
click at [477, 63] on icon "button" at bounding box center [473, 61] width 8 height 8
click at [472, 62] on icon "button" at bounding box center [473, 61] width 8 height 8
click at [477, 63] on icon "button" at bounding box center [473, 61] width 8 height 8
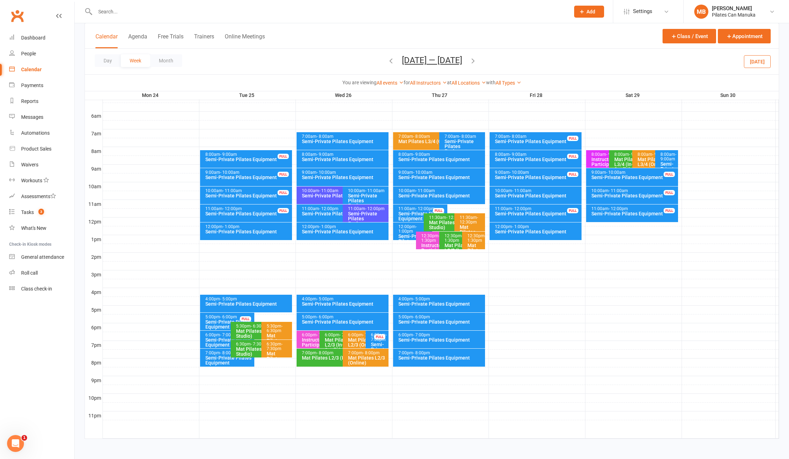
click at [477, 62] on icon "button" at bounding box center [473, 61] width 8 height 8
click at [478, 62] on div "Day Week Month [DATE] — [DATE] [DATE] Sun Mon Tue Wed Thu Fri Sat 27 28 29 30 3…" at bounding box center [432, 62] width 694 height 26
click at [473, 59] on icon "button" at bounding box center [473, 61] width 8 height 8
click at [446, 57] on button "[DATE] — [DATE]" at bounding box center [432, 60] width 60 height 10
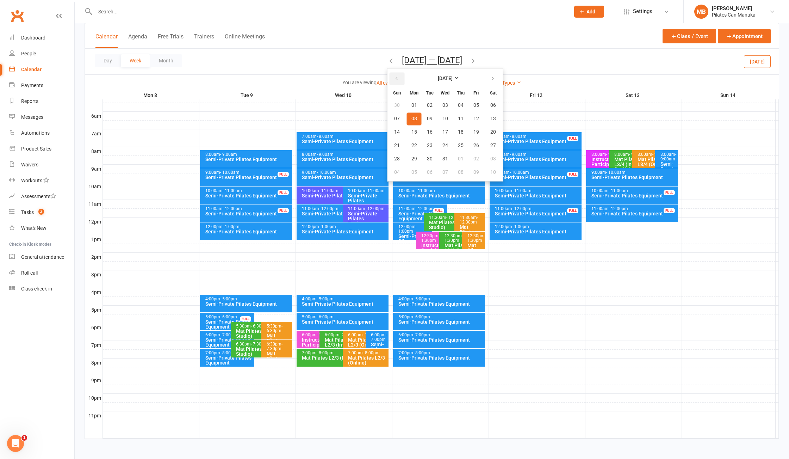
click at [396, 80] on icon "button" at bounding box center [396, 79] width 5 height 6
click at [443, 132] on span "13" at bounding box center [445, 132] width 6 height 6
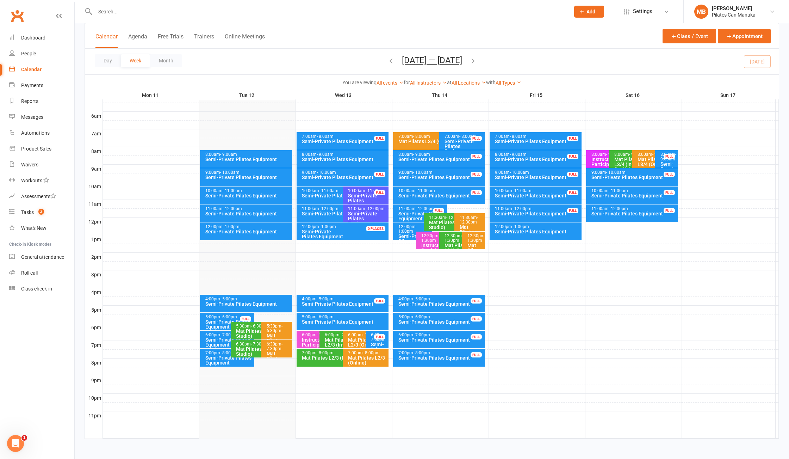
click at [477, 63] on icon "button" at bounding box center [473, 61] width 8 height 8
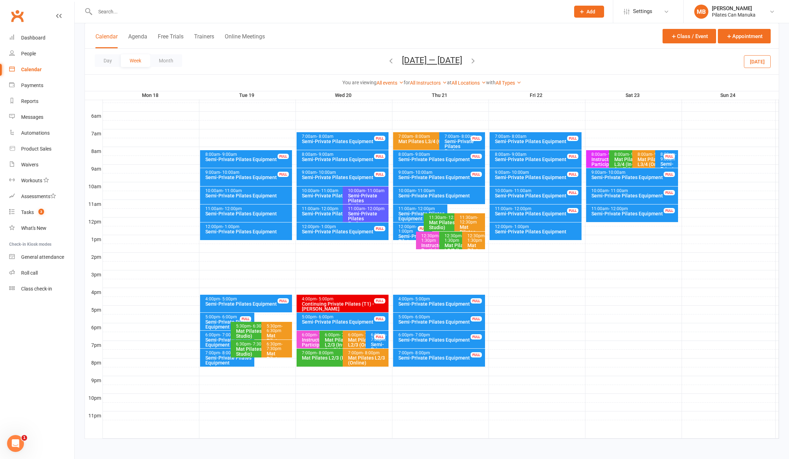
click at [389, 61] on icon "button" at bounding box center [391, 61] width 8 height 8
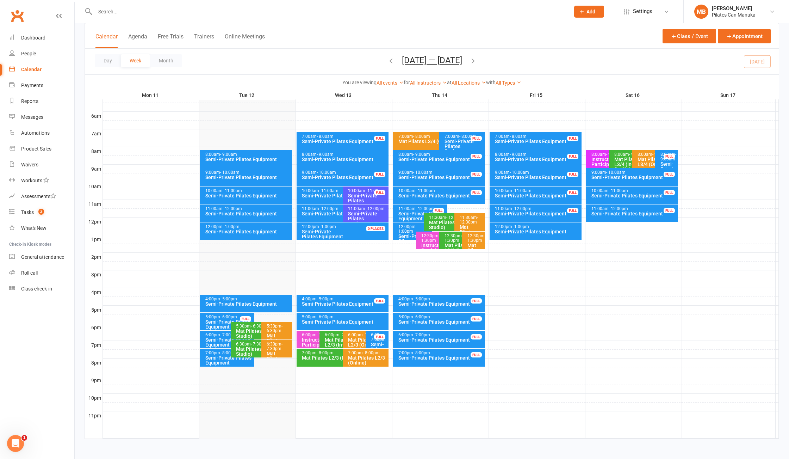
click at [359, 153] on div "8:00am - 9:00am" at bounding box center [345, 154] width 86 height 5
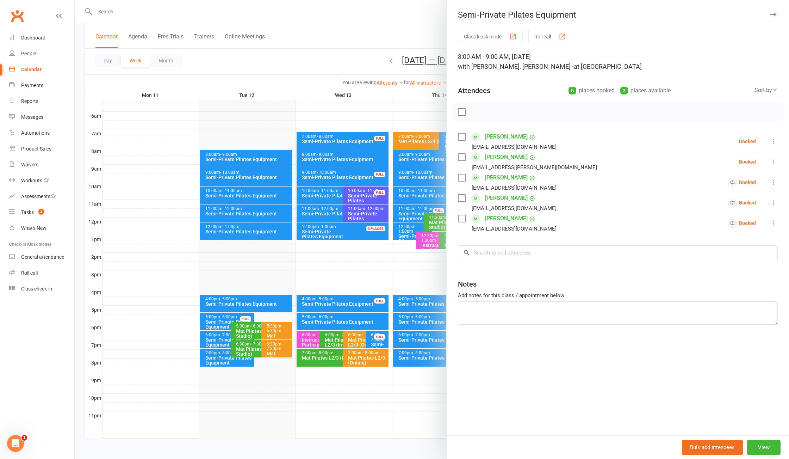
click at [327, 195] on div at bounding box center [432, 229] width 714 height 459
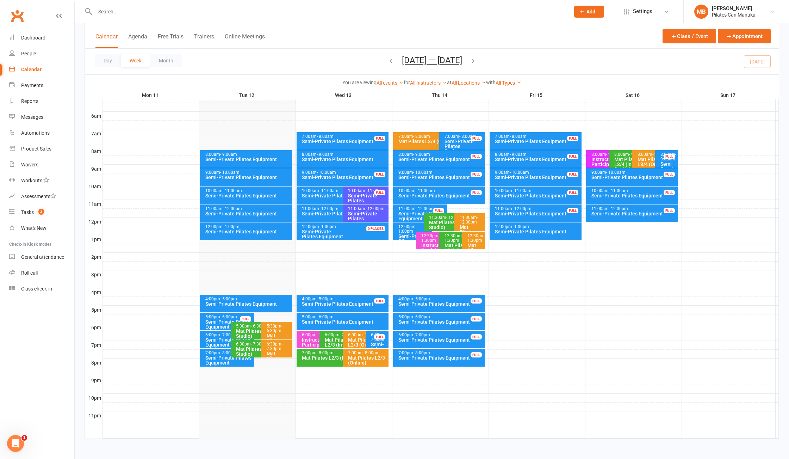
click at [328, 193] on div "Semi-Private Pilates Equipment" at bounding box center [341, 195] width 79 height 5
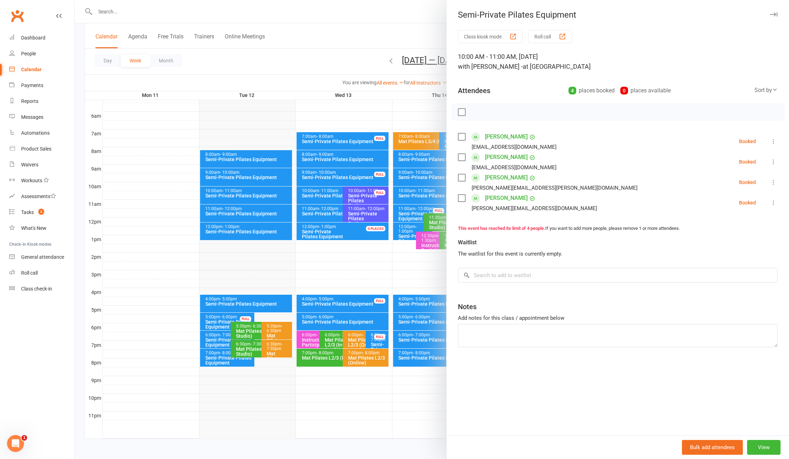
click at [328, 193] on div at bounding box center [432, 229] width 714 height 459
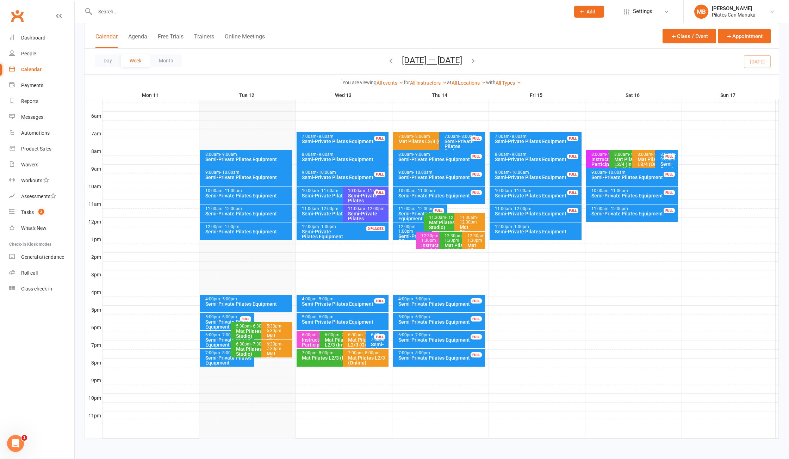
click at [332, 195] on div "Semi-Private Pilates Equipment" at bounding box center [341, 195] width 79 height 5
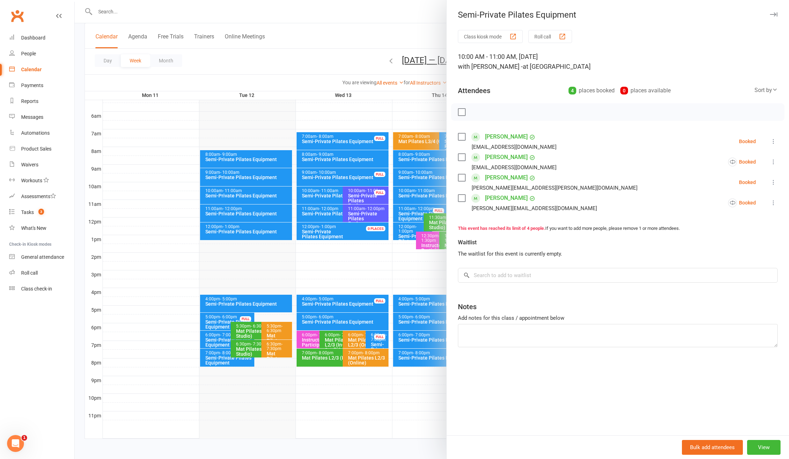
click at [332, 195] on div at bounding box center [432, 229] width 714 height 459
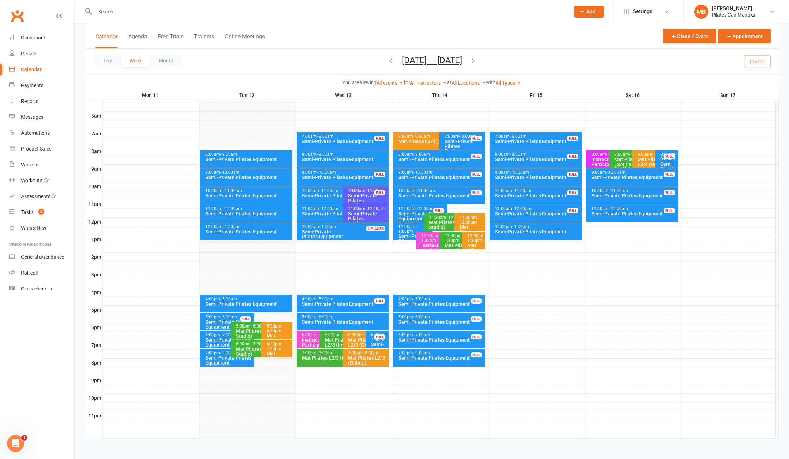
click at [335, 229] on div "Semi-Private Pilates Equipment" at bounding box center [345, 234] width 86 height 10
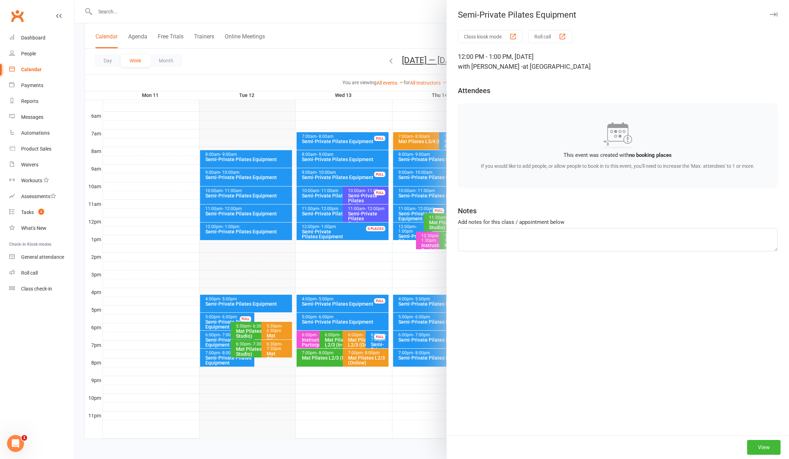
click at [335, 229] on div at bounding box center [432, 229] width 714 height 459
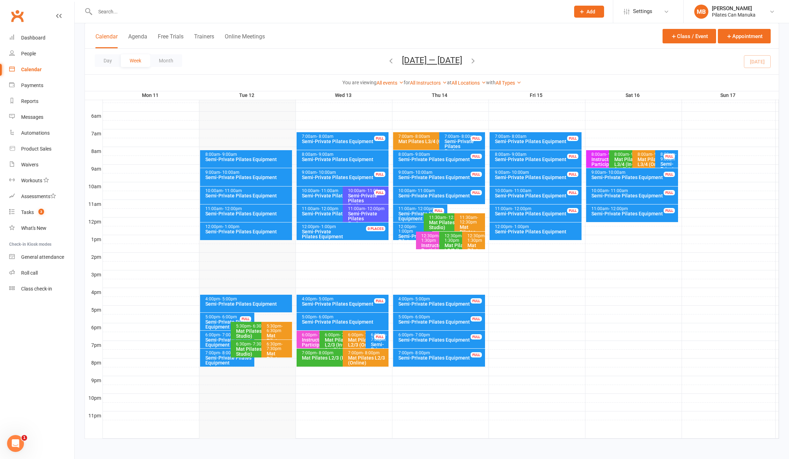
click at [365, 319] on div "Semi-Private Pilates Equipment" at bounding box center [345, 321] width 86 height 5
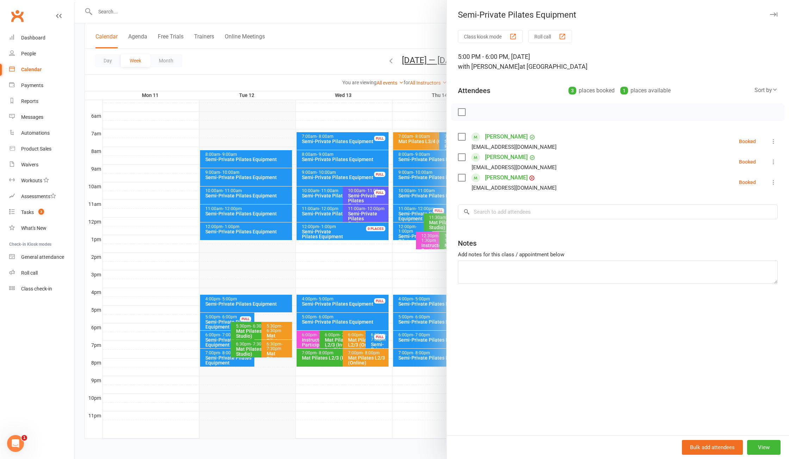
click at [358, 320] on div at bounding box center [432, 229] width 714 height 459
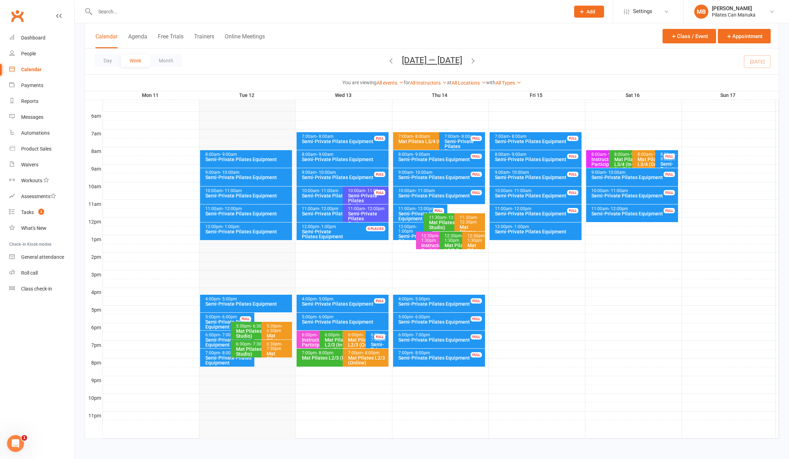
click at [404, 228] on span "- 1:00pm" at bounding box center [407, 229] width 18 height 10
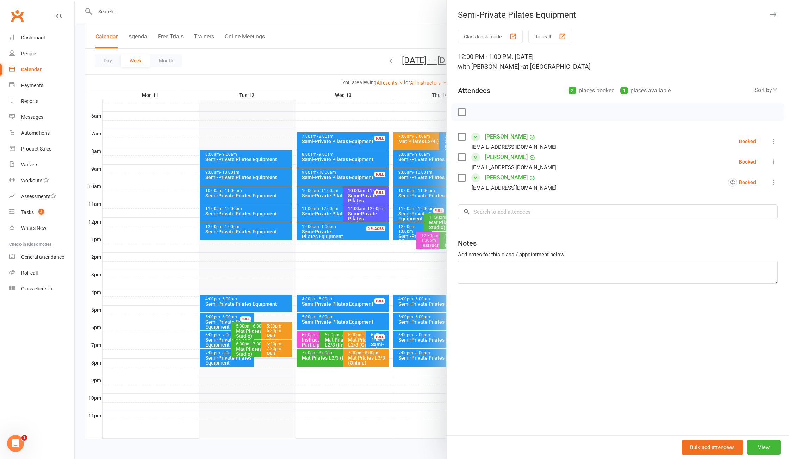
click at [404, 228] on div at bounding box center [432, 229] width 714 height 459
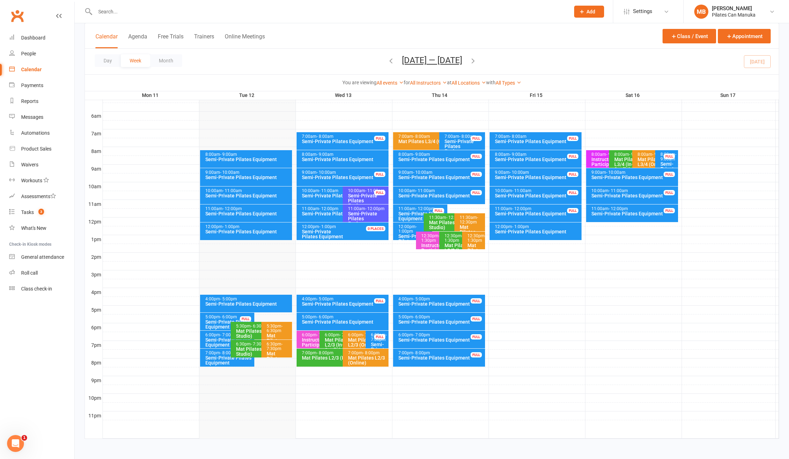
click at [475, 64] on icon "button" at bounding box center [473, 61] width 8 height 8
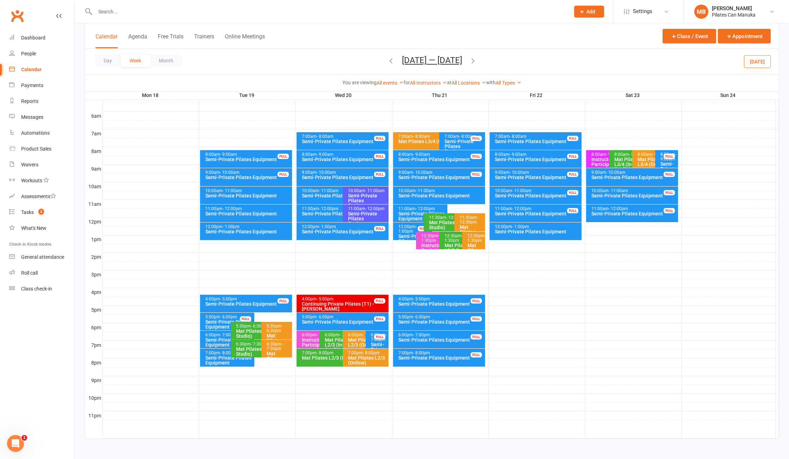
click at [476, 61] on icon "button" at bounding box center [473, 61] width 8 height 8
click at [387, 62] on icon "button" at bounding box center [391, 61] width 8 height 8
click at [33, 343] on nav "Clubworx Dashboard People Calendar Payments Reports Messages Automations Produc…" at bounding box center [37, 231] width 75 height 459
click at [477, 62] on icon "button" at bounding box center [473, 61] width 8 height 8
click at [477, 60] on icon "button" at bounding box center [473, 61] width 8 height 8
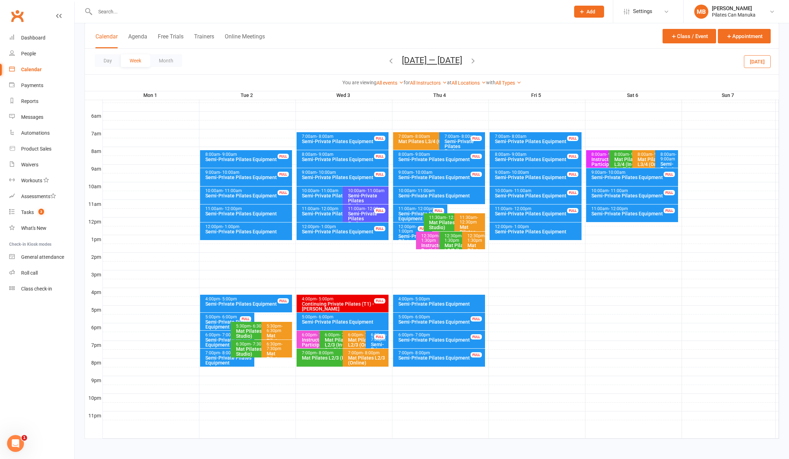
click at [477, 59] on div "Day Week Month [DATE] — [DATE] [DATE] Sun Mon Tue Wed Thu Fri Sat 27 28 29 30 3…" at bounding box center [432, 62] width 694 height 26
click at [474, 61] on icon "button" at bounding box center [473, 61] width 8 height 8
click at [474, 62] on icon "button" at bounding box center [473, 61] width 8 height 8
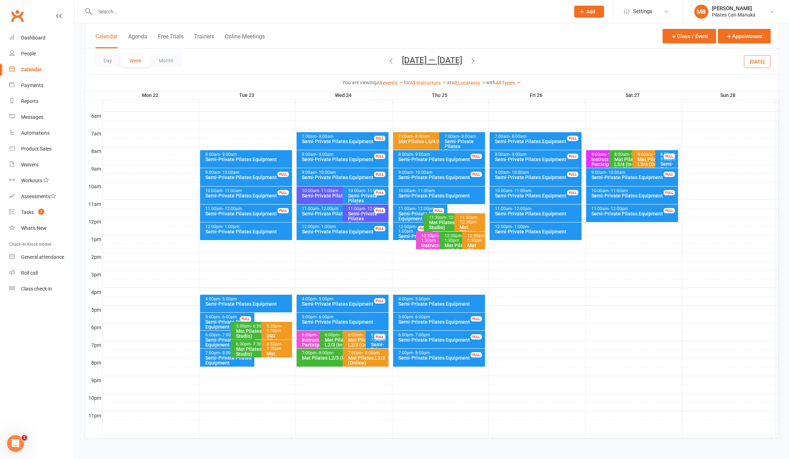
click at [474, 62] on icon "button" at bounding box center [473, 61] width 8 height 8
click at [395, 64] on span "[DATE] — [DATE] [DATE] Sun Mon Tue Wed Thu Fri Sat 27 28 29 30 31 01 02 03 04 0…" at bounding box center [432, 61] width 74 height 12
click at [387, 64] on icon "button" at bounding box center [391, 61] width 8 height 8
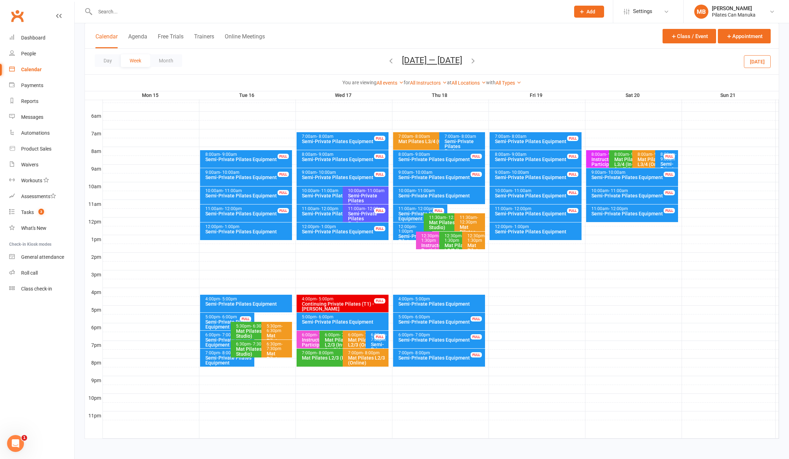
click at [387, 64] on icon "button" at bounding box center [391, 61] width 8 height 8
click at [390, 61] on icon "button" at bounding box center [391, 61] width 8 height 8
click at [395, 61] on span "[DATE] — [DATE] [DATE] Sun Mon Tue Wed Thu Fri Sat 27 28 29 30 31 01 02 03 04 0…" at bounding box center [432, 61] width 74 height 12
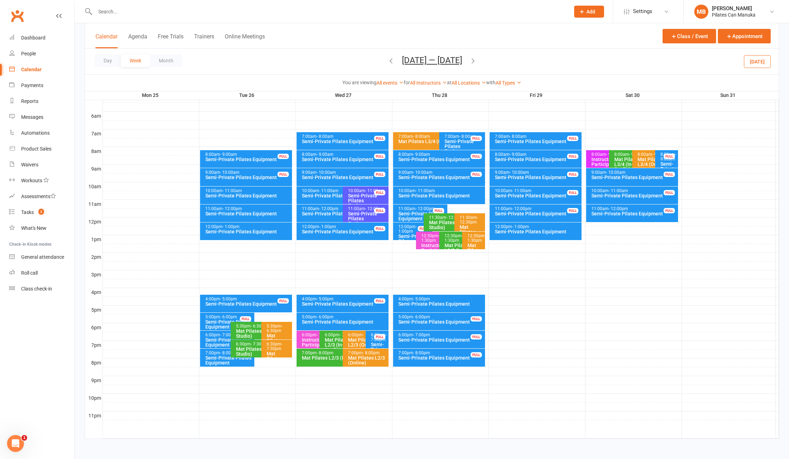
click at [388, 60] on icon "button" at bounding box center [391, 61] width 8 height 8
click at [475, 63] on icon "button" at bounding box center [473, 61] width 8 height 8
click at [476, 63] on icon "button" at bounding box center [473, 61] width 8 height 8
click at [220, 340] on div "Semi-Private Pilates Equipment" at bounding box center [229, 342] width 48 height 10
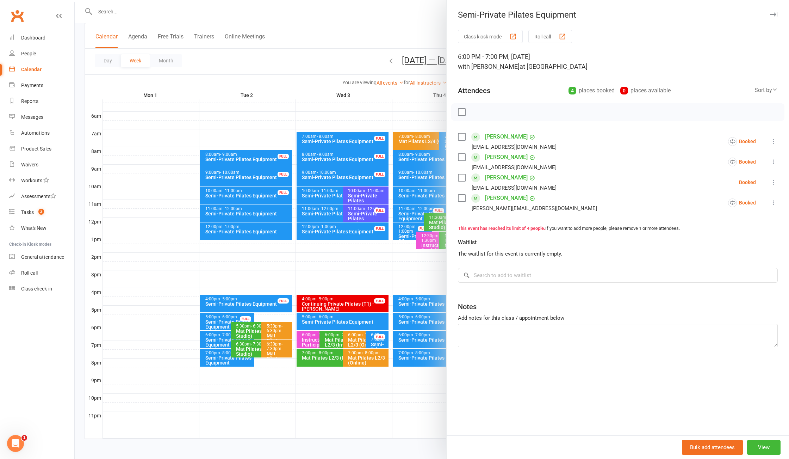
click at [219, 364] on div at bounding box center [432, 229] width 714 height 459
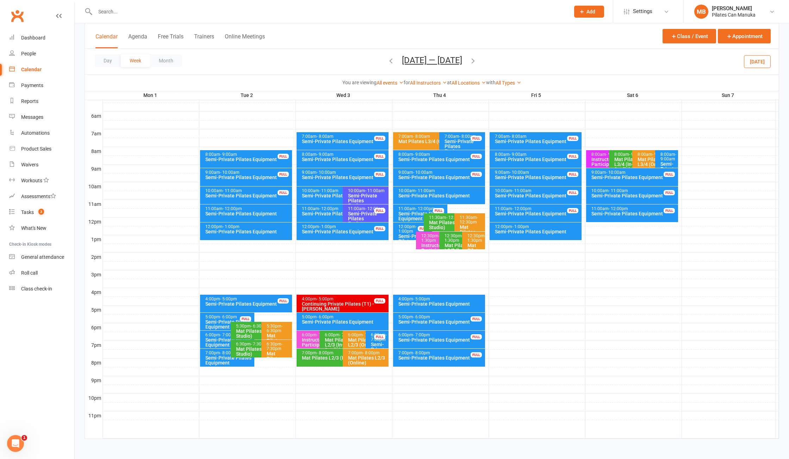
click at [221, 353] on span "- 8:00pm" at bounding box center [228, 352] width 17 height 5
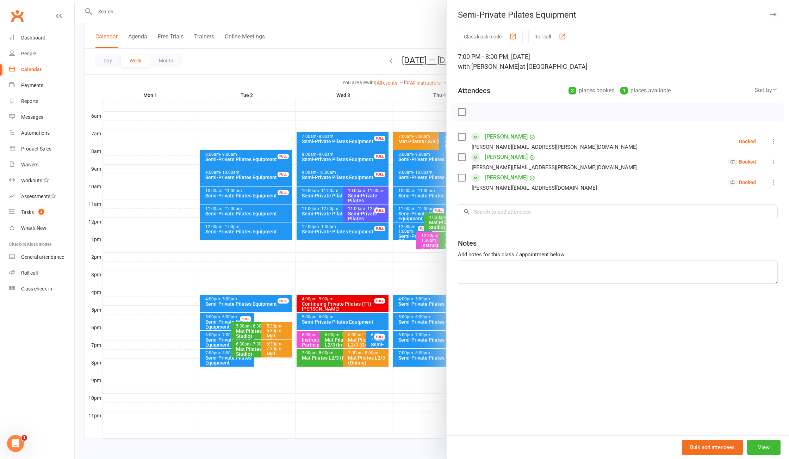
click at [347, 57] on div at bounding box center [432, 229] width 714 height 459
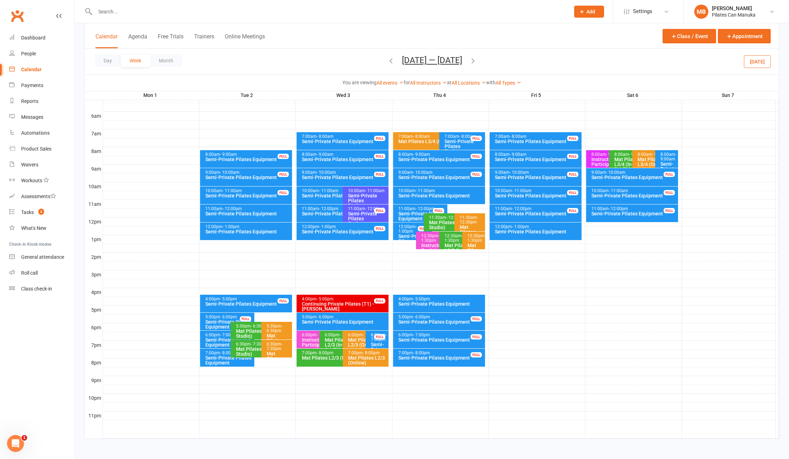
click at [392, 67] on button "button" at bounding box center [391, 61] width 8 height 12
click at [387, 60] on icon "button" at bounding box center [391, 61] width 8 height 8
click at [387, 64] on icon "button" at bounding box center [391, 61] width 8 height 8
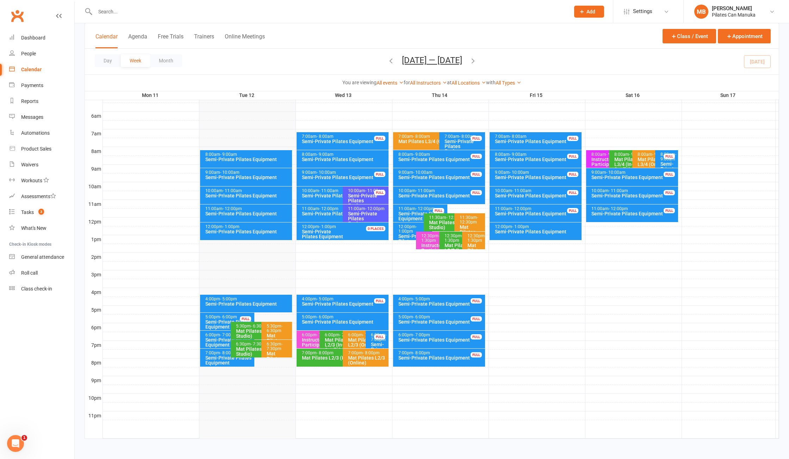
click at [477, 60] on icon "button" at bounding box center [473, 61] width 8 height 8
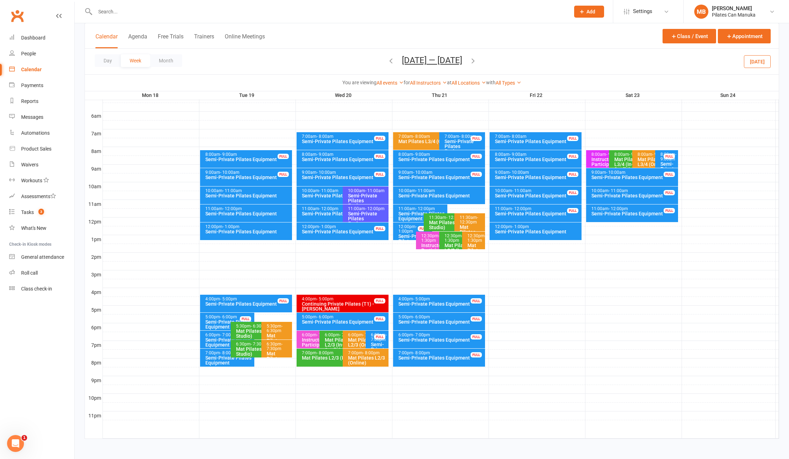
click at [477, 60] on icon "button" at bounding box center [473, 61] width 8 height 8
click at [392, 59] on icon "button" at bounding box center [391, 61] width 8 height 8
click at [395, 61] on span "[DATE] — [DATE] [DATE] Sun Mon Tue Wed Thu Fri Sat 27 28 29 30 31 01 02 03 04 0…" at bounding box center [432, 61] width 74 height 12
click at [387, 61] on icon "button" at bounding box center [391, 61] width 8 height 8
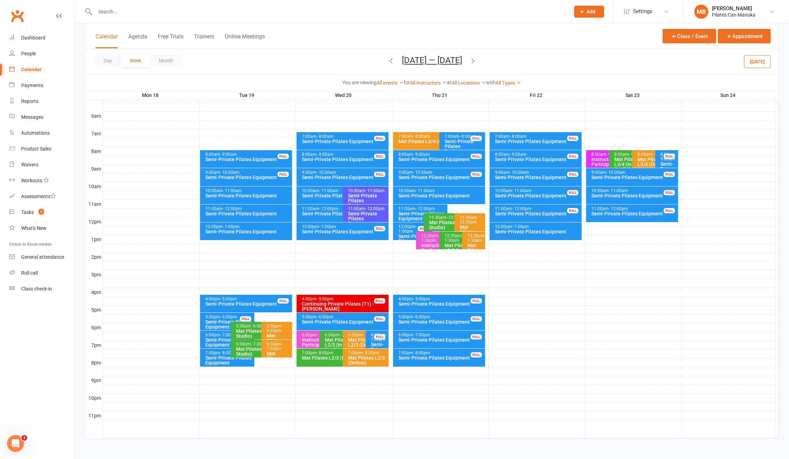
click at [212, 335] on div "6:00pm - 7:00pm" at bounding box center [229, 335] width 48 height 5
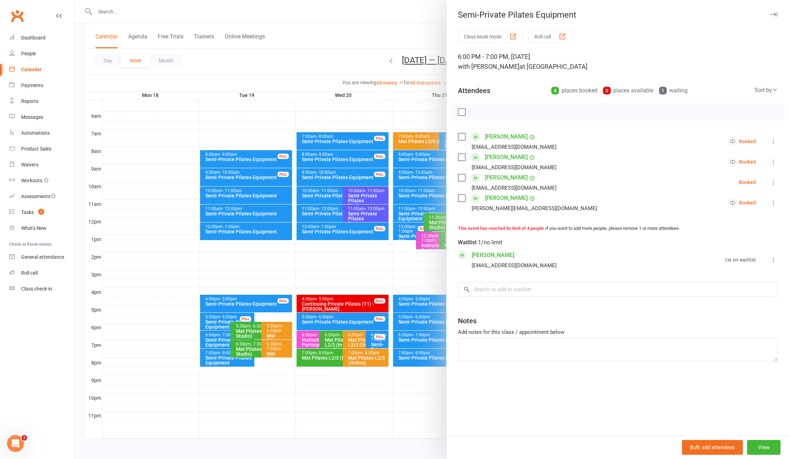
click at [215, 353] on div at bounding box center [432, 229] width 714 height 459
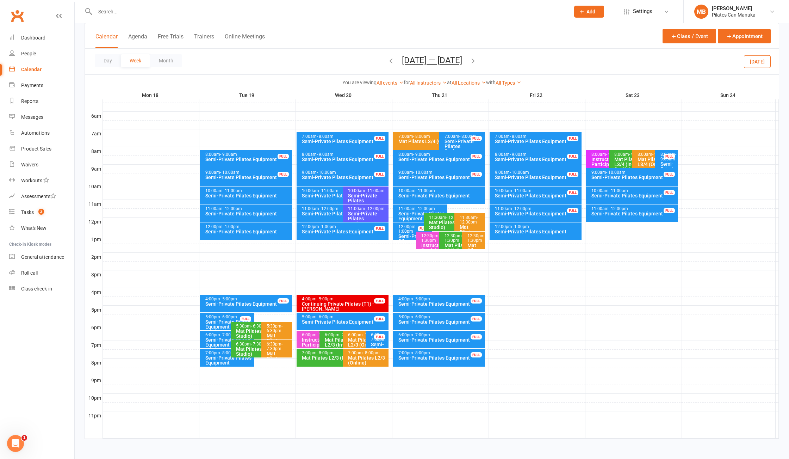
click at [215, 355] on div "Semi-Private Pilates Equipment" at bounding box center [229, 360] width 48 height 10
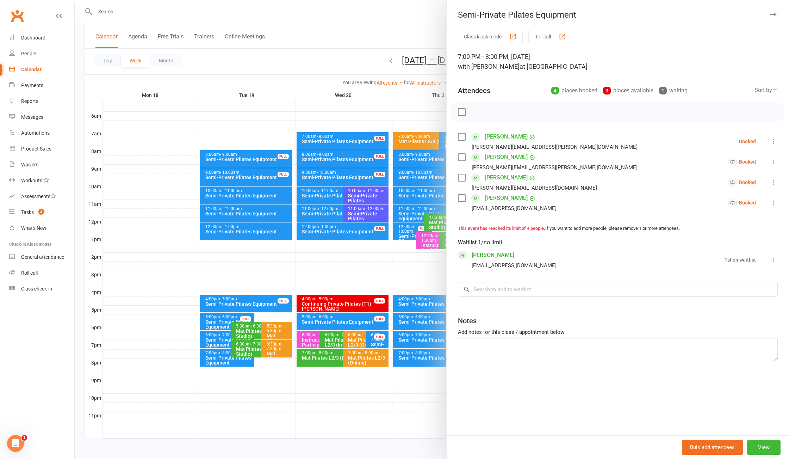
click at [215, 355] on div at bounding box center [432, 229] width 714 height 459
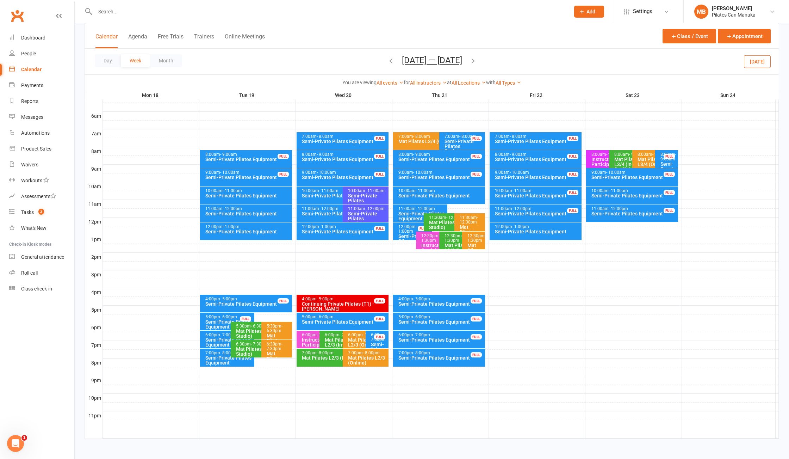
click at [438, 189] on div "10:00am - 11:00am" at bounding box center [441, 190] width 86 height 5
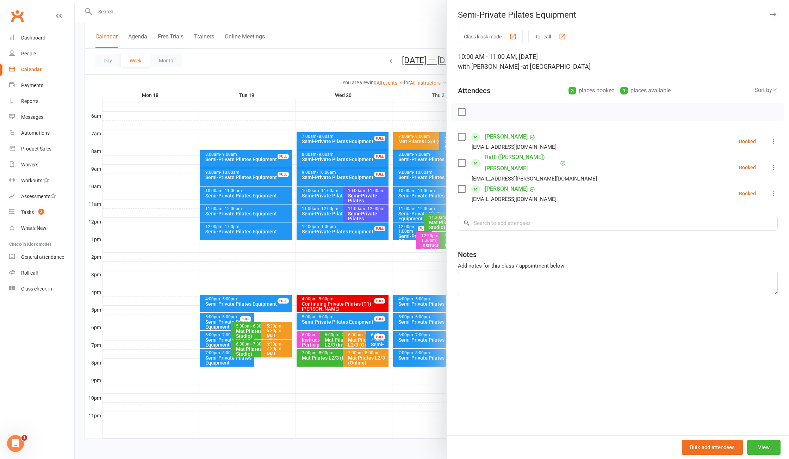
click at [434, 192] on div at bounding box center [432, 229] width 714 height 459
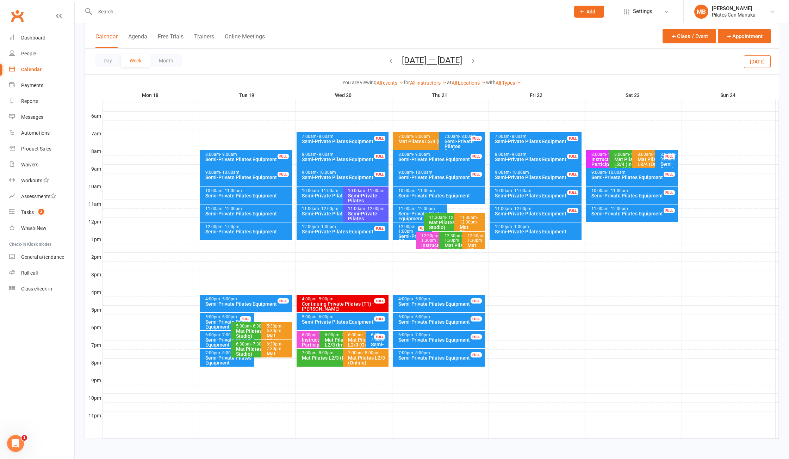
click at [409, 212] on div "Semi-Private Pilates Equipment" at bounding box center [422, 216] width 48 height 10
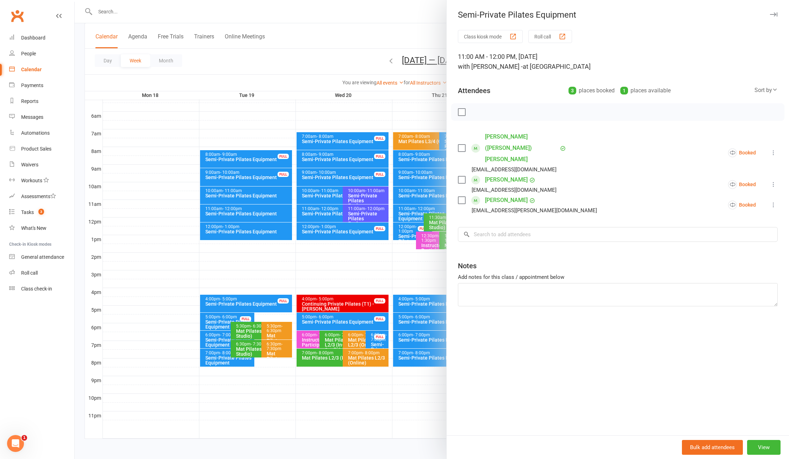
click at [409, 212] on div at bounding box center [432, 229] width 714 height 459
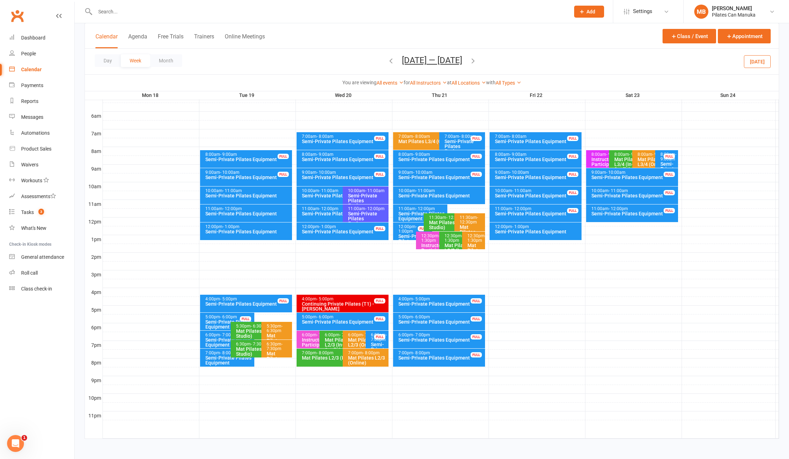
click at [475, 58] on icon "button" at bounding box center [473, 61] width 8 height 8
click at [215, 335] on div "6:00pm - 7:00pm" at bounding box center [229, 335] width 48 height 5
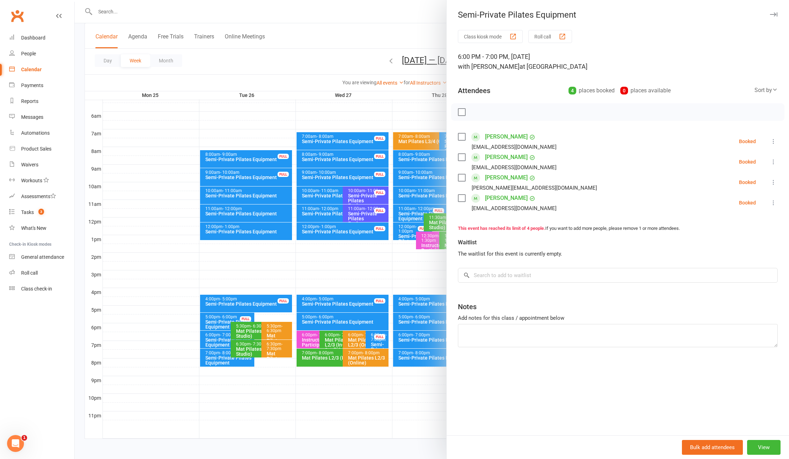
click at [217, 343] on div at bounding box center [432, 229] width 714 height 459
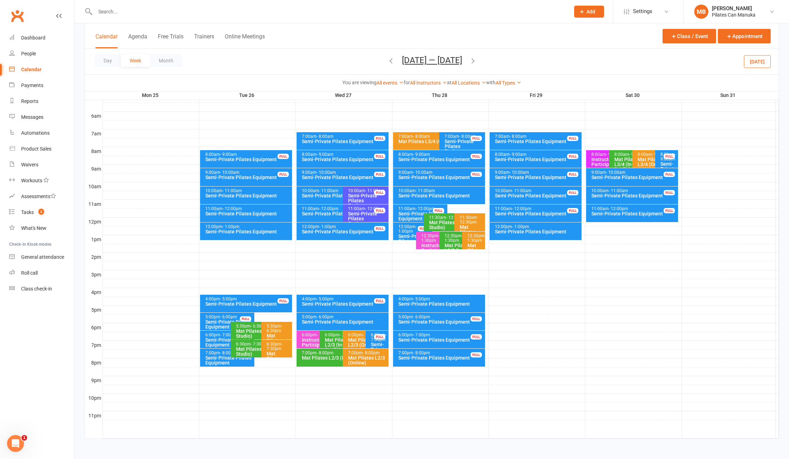
click at [214, 362] on div "Semi-Private Pilates Equipment" at bounding box center [229, 360] width 48 height 10
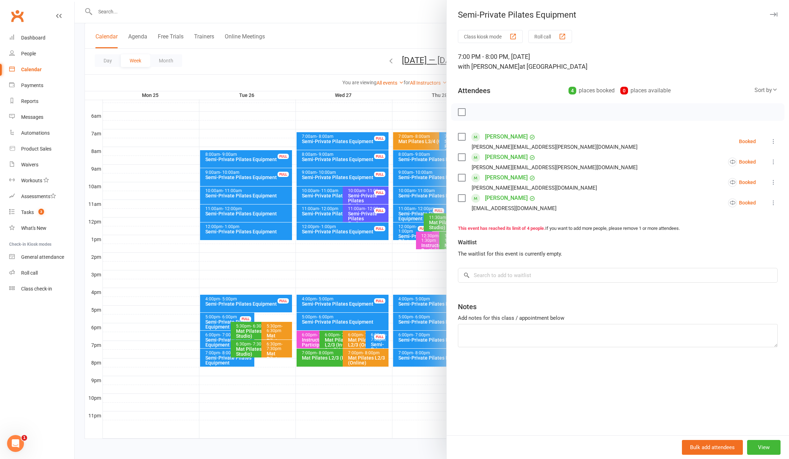
click at [217, 355] on div at bounding box center [432, 229] width 714 height 459
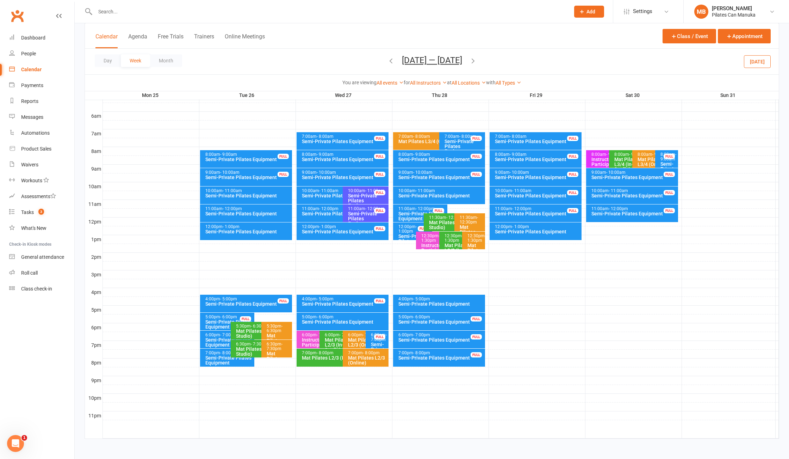
click at [387, 60] on icon "button" at bounding box center [391, 61] width 8 height 8
